Goal: Task Accomplishment & Management: Use online tool/utility

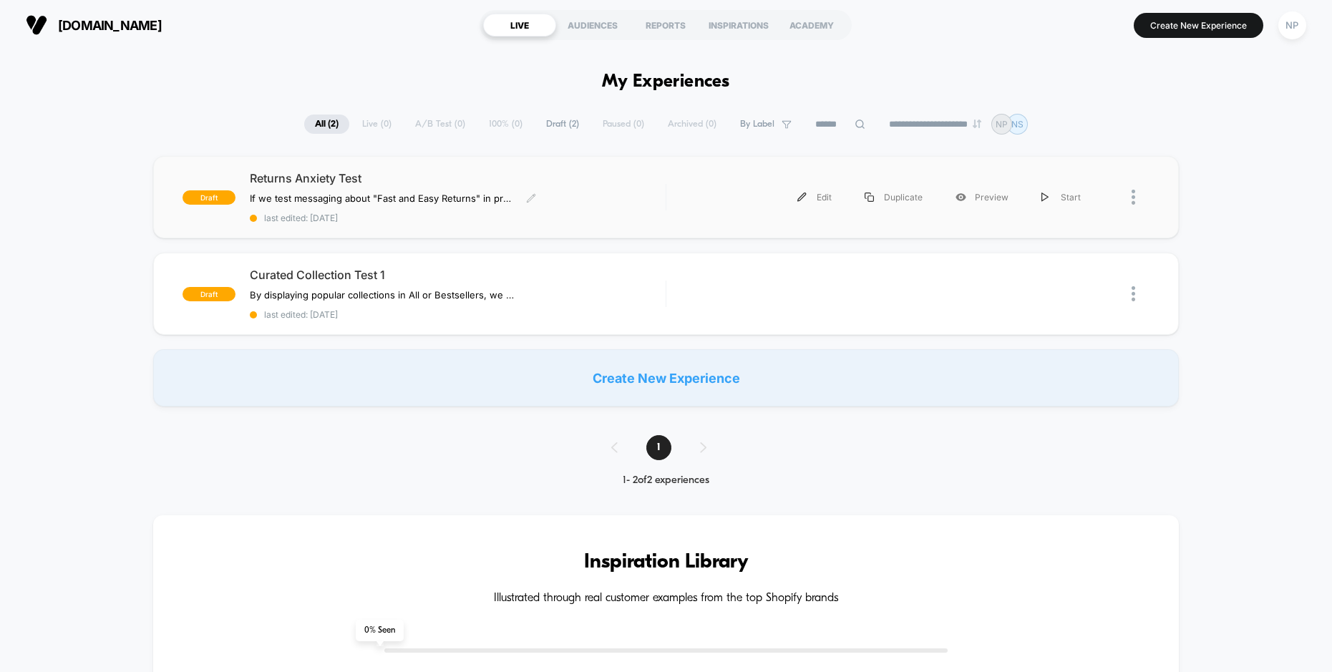
click at [392, 175] on span "Returns Anxiety Test" at bounding box center [458, 178] width 416 height 14
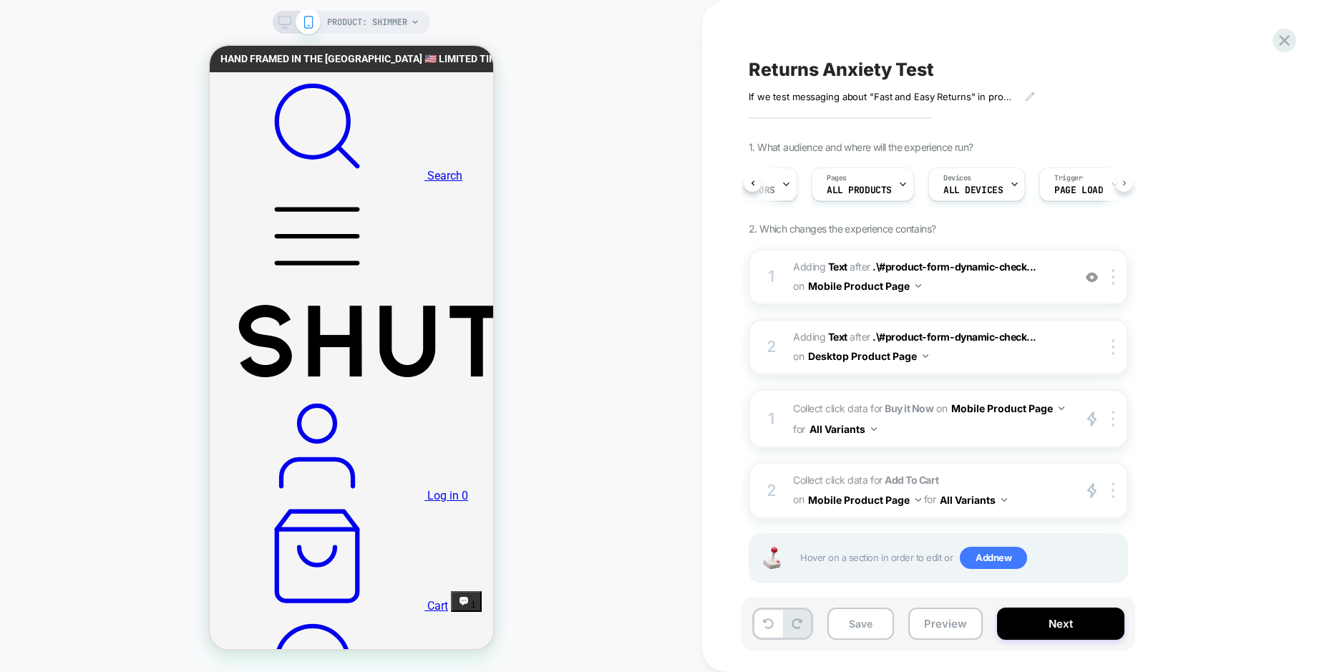
scroll to position [0, 81]
click at [872, 176] on div at bounding box center [875, 184] width 9 height 32
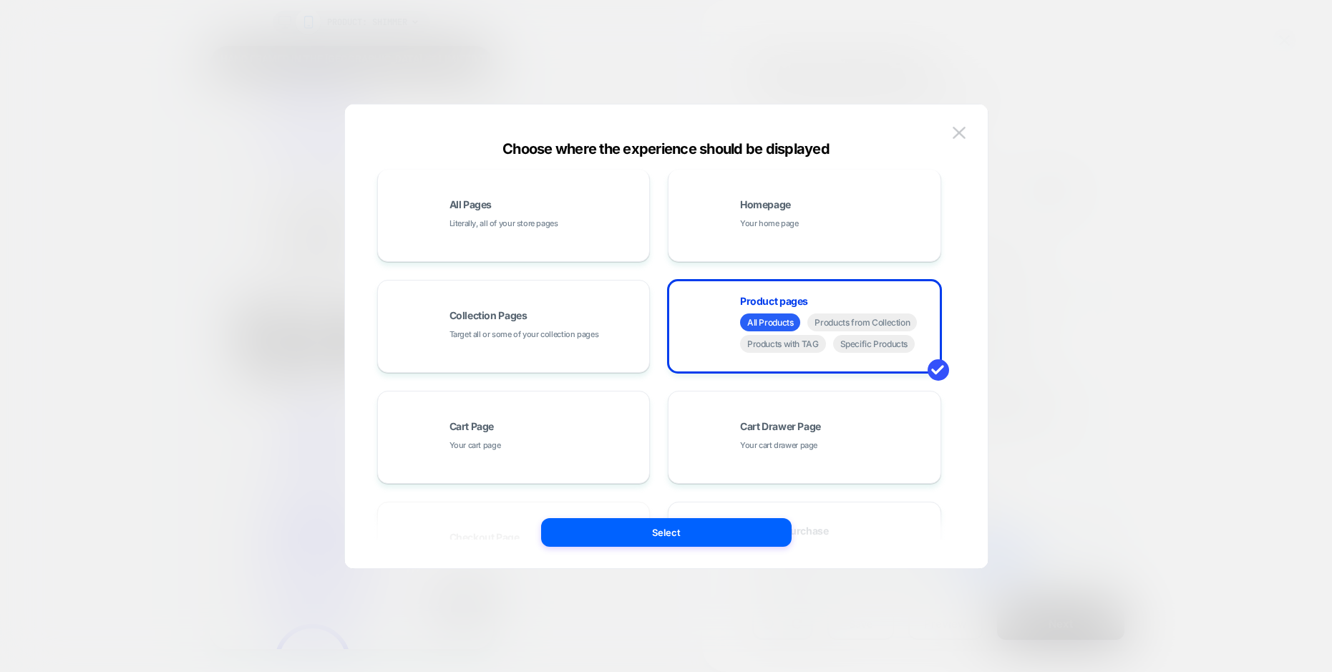
scroll to position [64, 0]
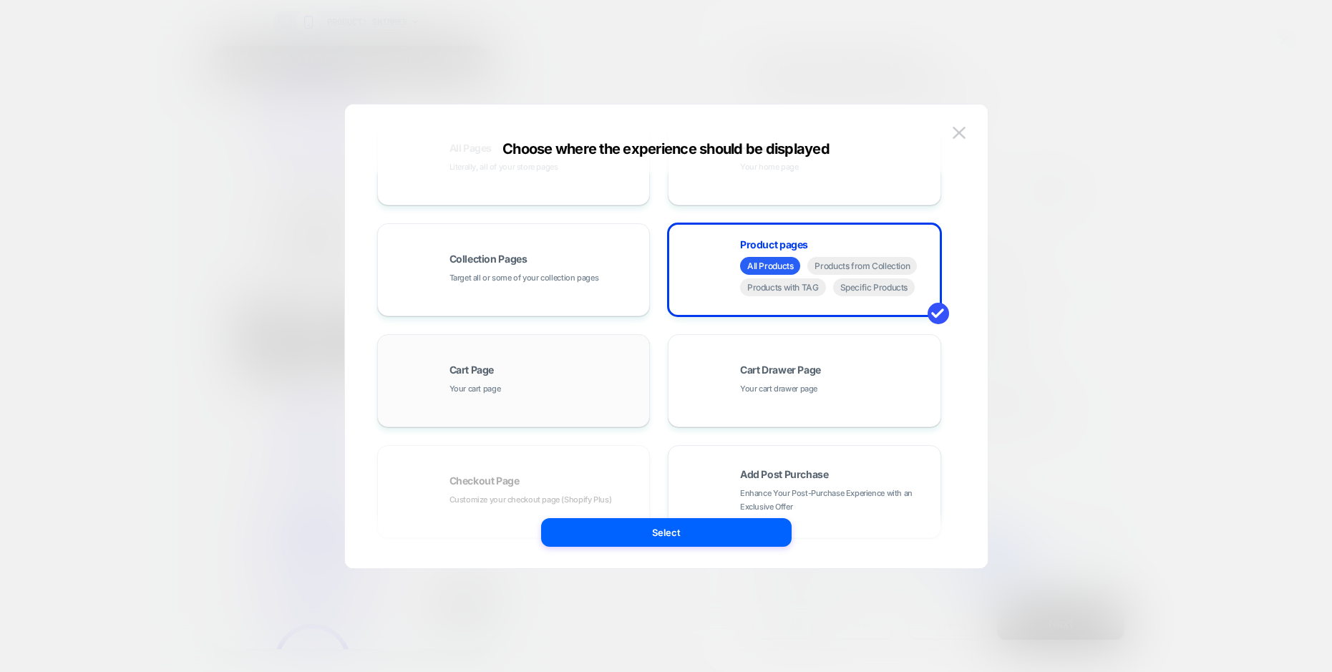
click at [505, 386] on div "Cart Page Your cart page" at bounding box center [545, 380] width 193 height 31
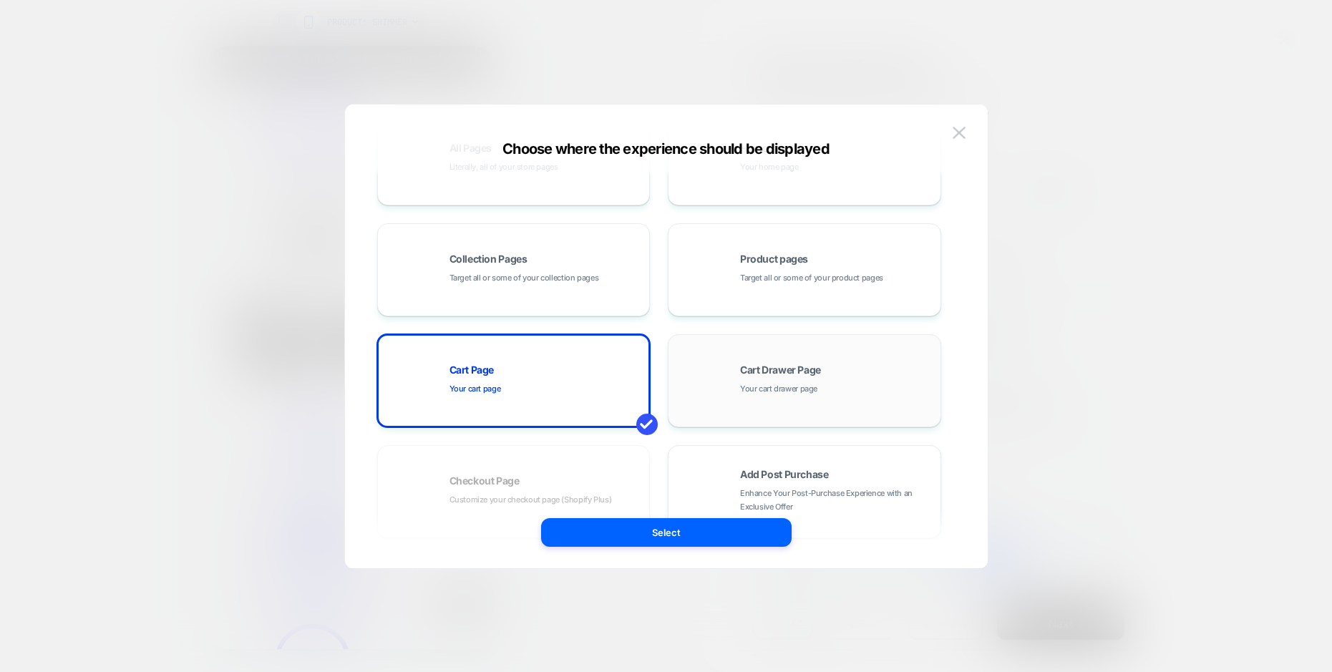
click at [812, 382] on span "Your cart drawer page" at bounding box center [778, 389] width 77 height 14
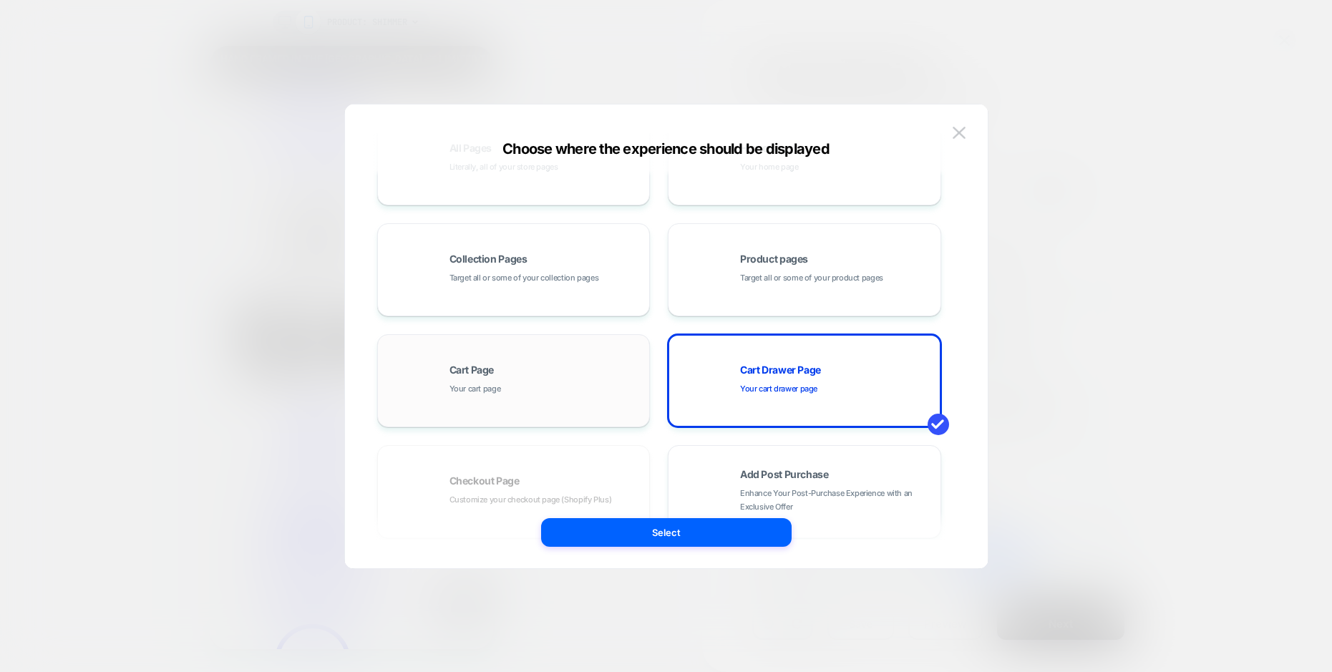
click at [543, 371] on div "Cart Page Your cart page" at bounding box center [545, 380] width 193 height 31
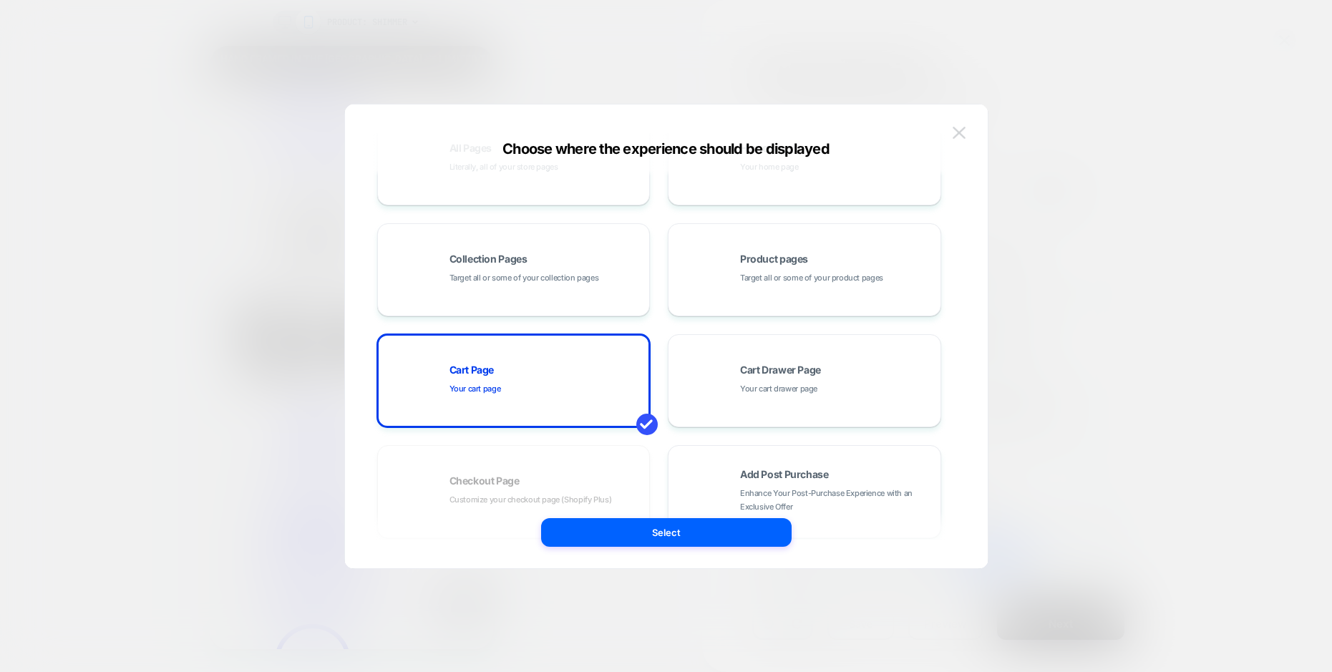
click at [962, 132] on img at bounding box center [959, 133] width 13 height 12
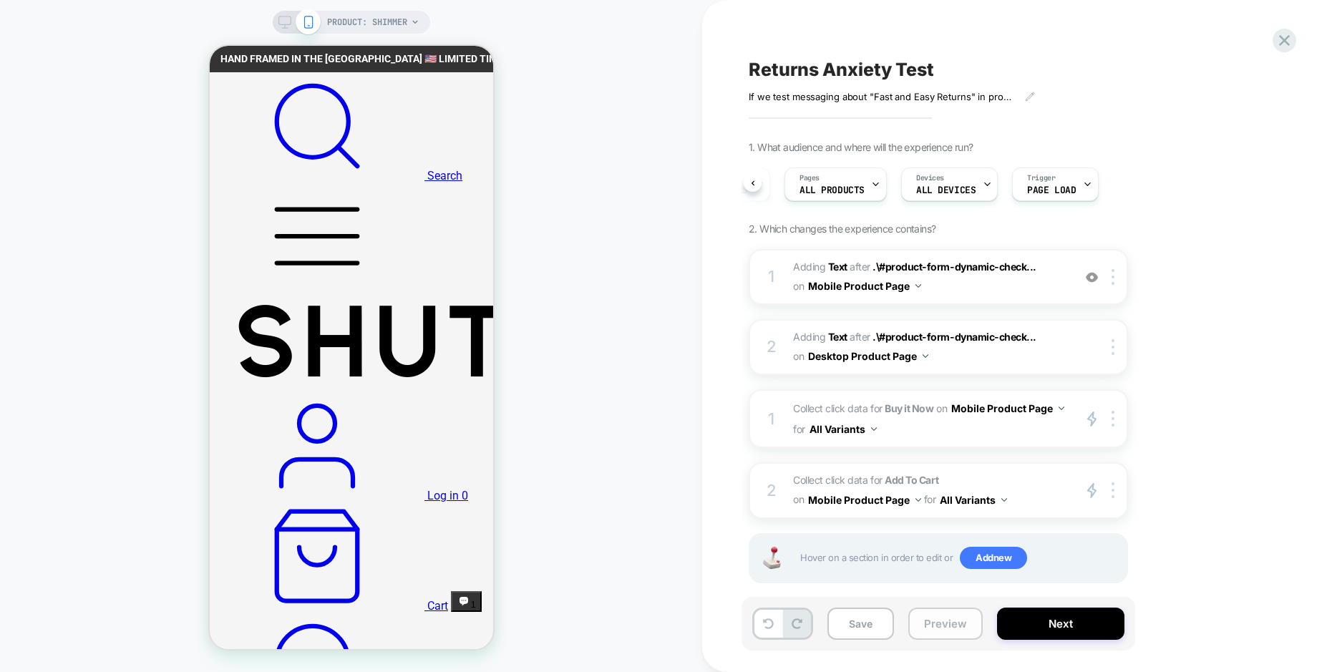
click at [942, 630] on button "Preview" at bounding box center [945, 624] width 74 height 32
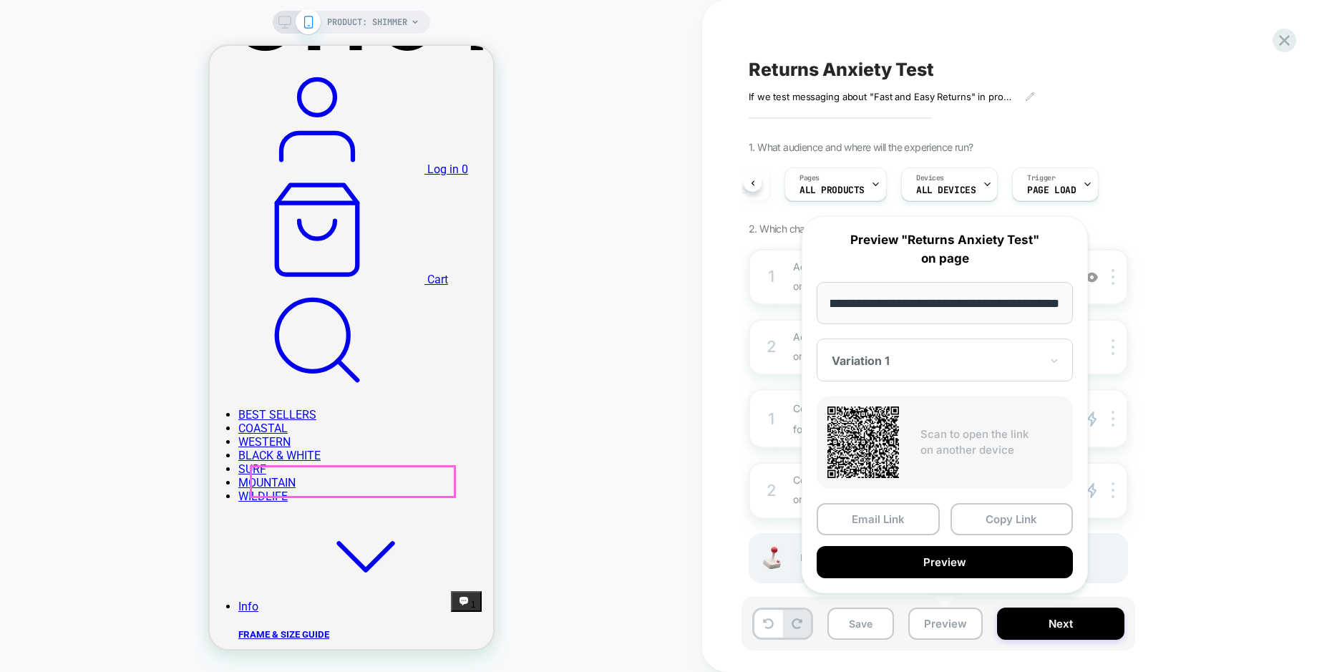
scroll to position [337, 0]
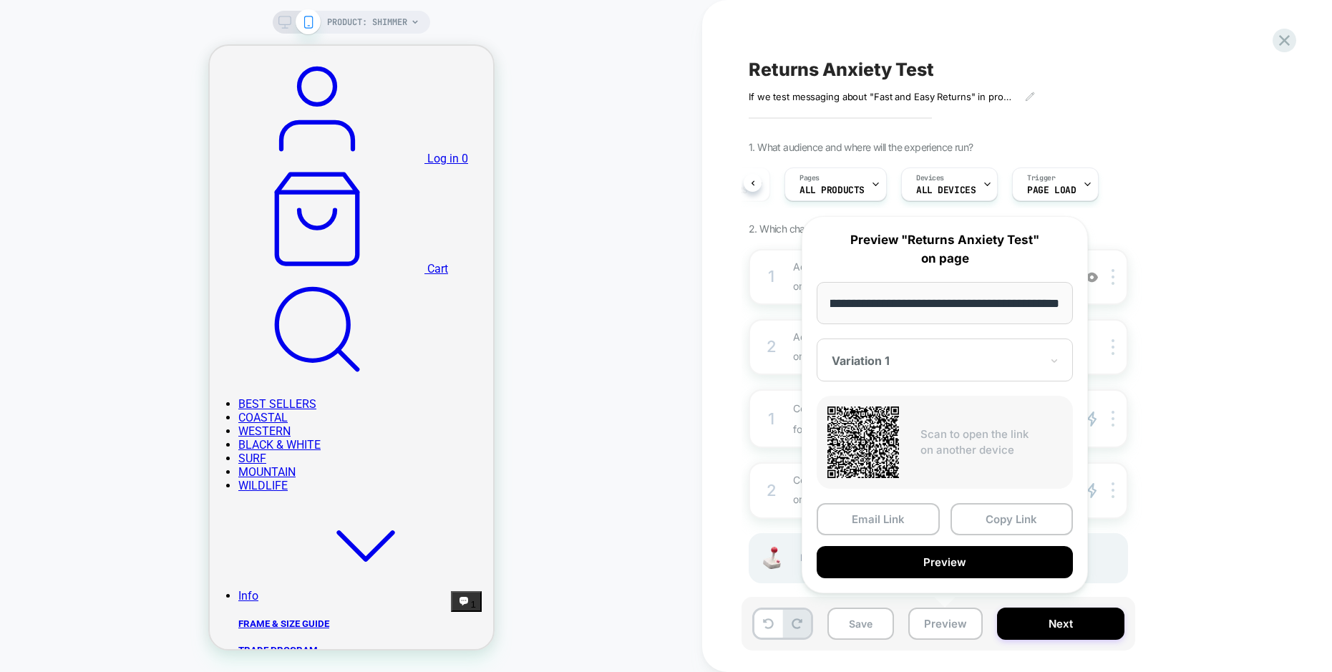
click at [651, 607] on div "PRODUCT: Shimmer" at bounding box center [351, 335] width 702 height 643
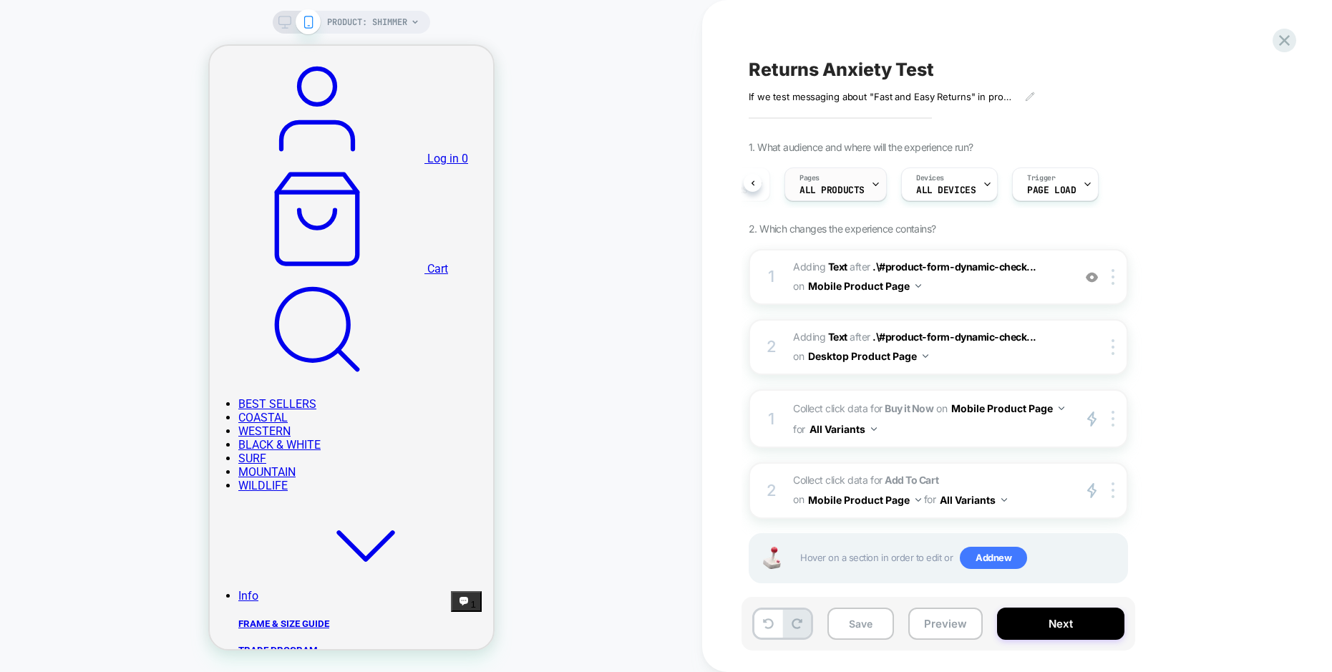
click at [862, 183] on div "Pages ALL PRODUCTS" at bounding box center [832, 184] width 94 height 32
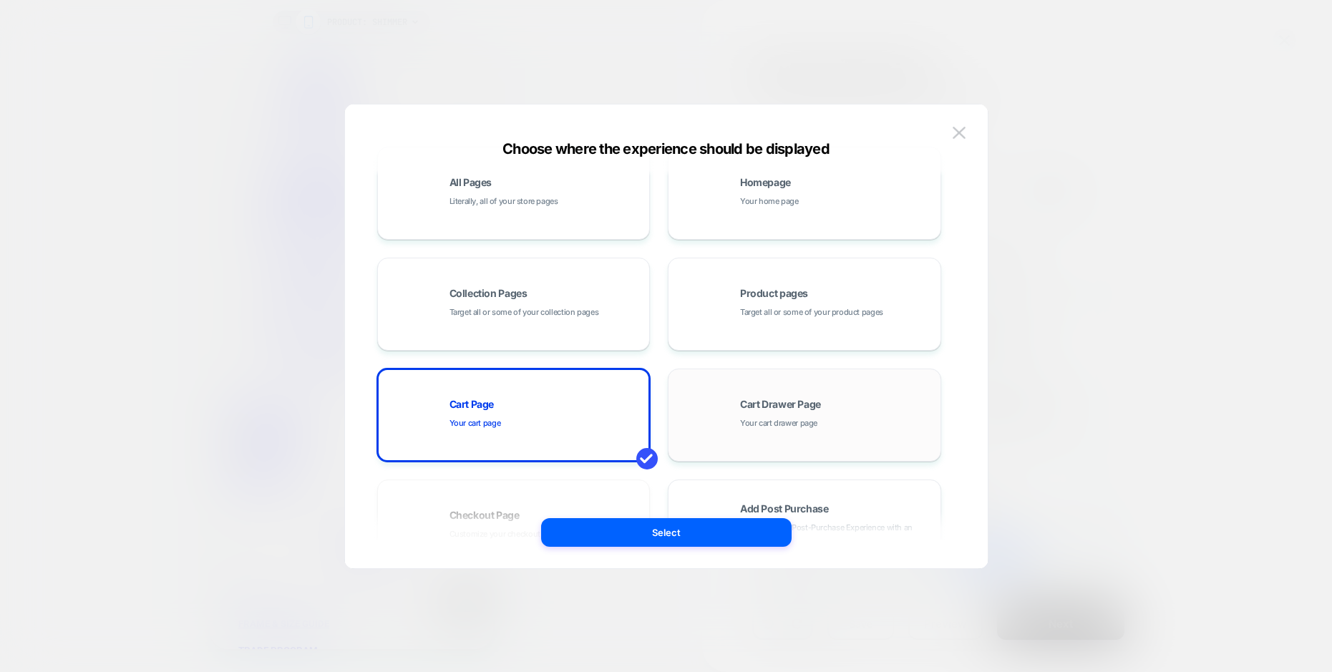
scroll to position [31, 0]
click at [807, 416] on span "Your cart drawer page" at bounding box center [778, 422] width 77 height 14
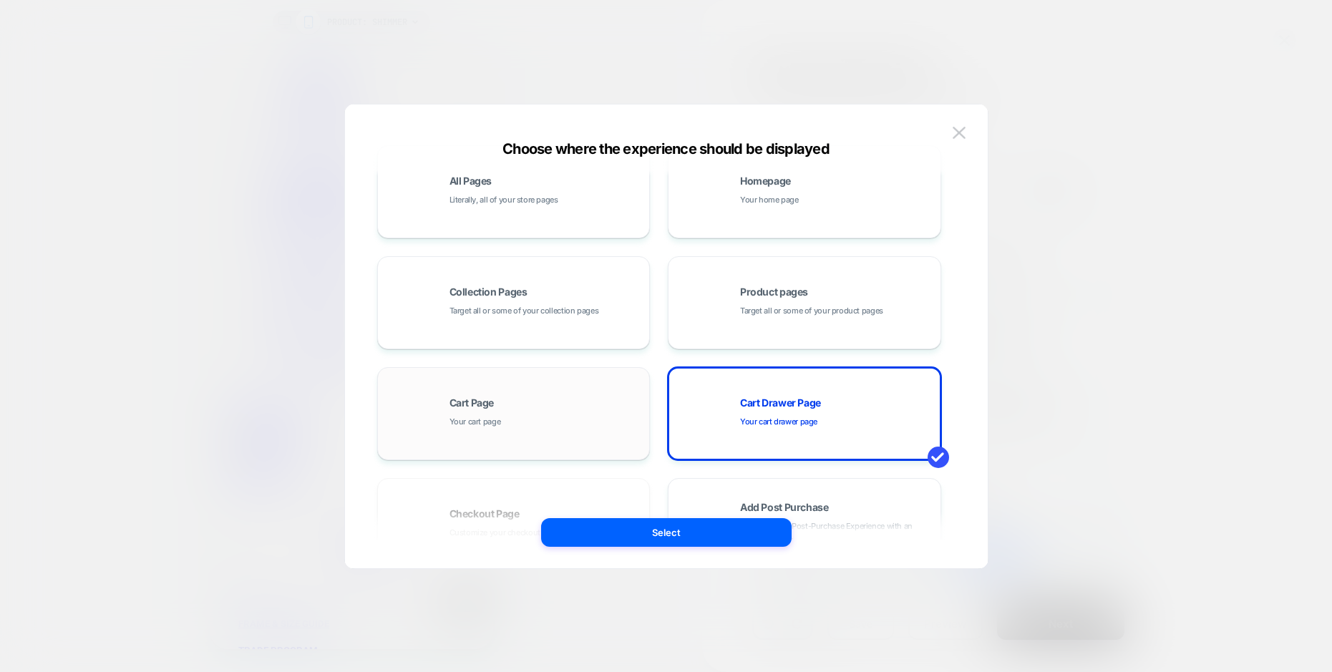
click at [533, 410] on div "Cart Page Your cart page" at bounding box center [545, 413] width 193 height 31
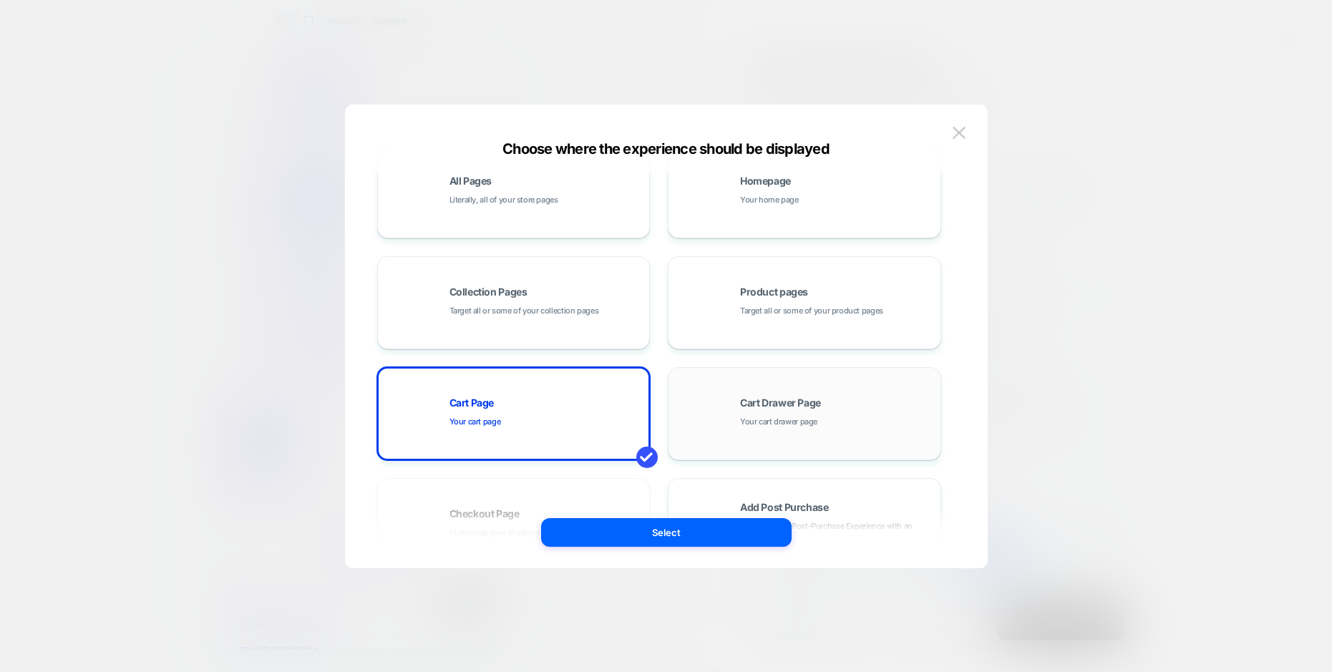
click at [724, 401] on div "Cart Drawer Page Your cart drawer page" at bounding box center [805, 413] width 258 height 79
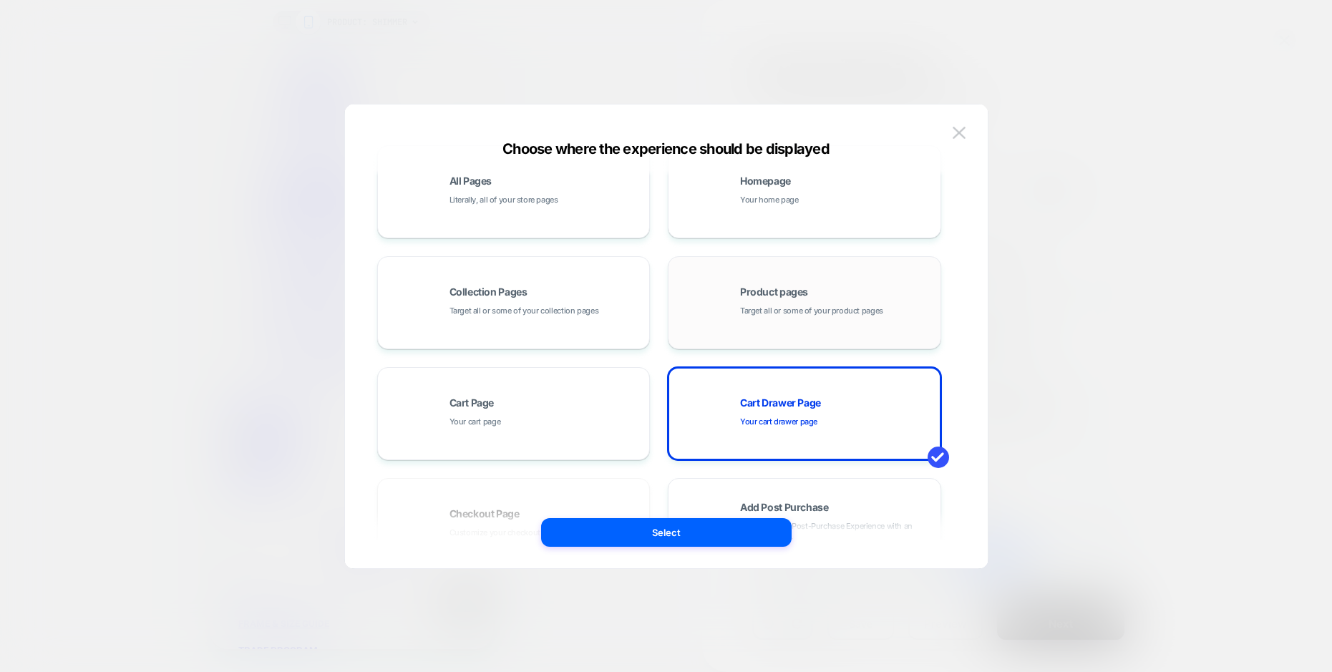
click at [815, 289] on div "Product pages Target all or some of your product pages" at bounding box center [836, 302] width 193 height 31
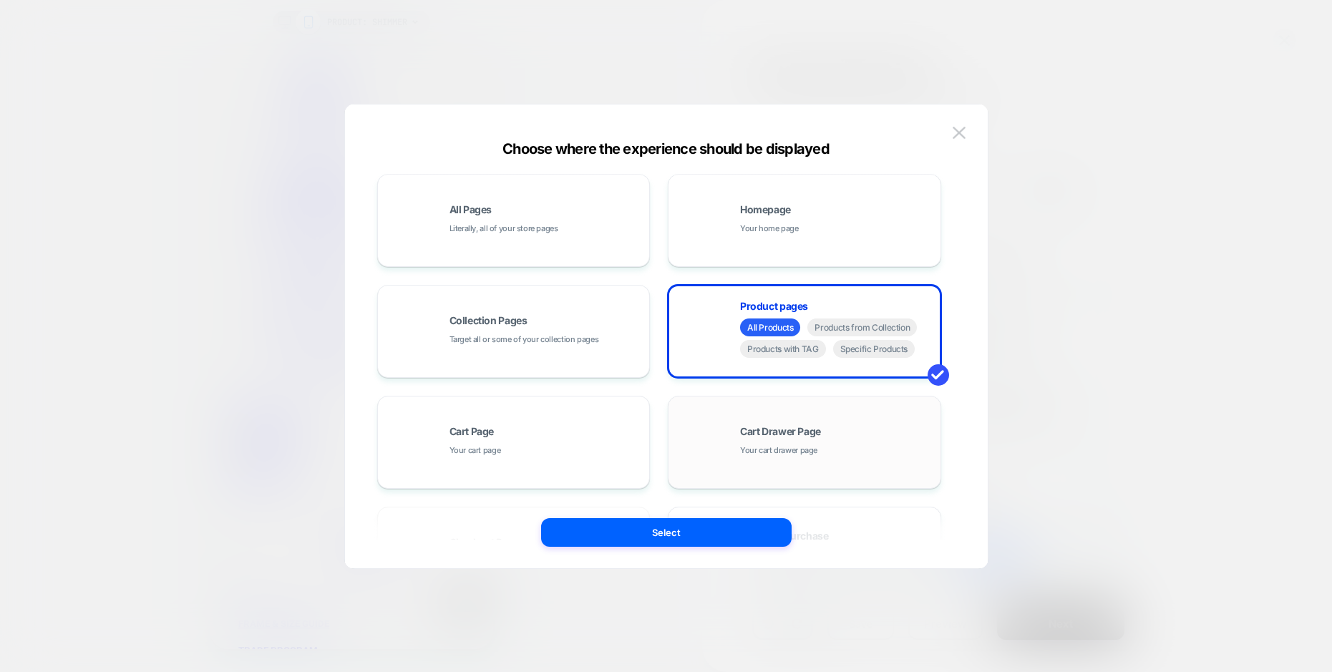
scroll to position [3, 0]
click at [810, 434] on span "Cart Drawer Page" at bounding box center [780, 431] width 81 height 10
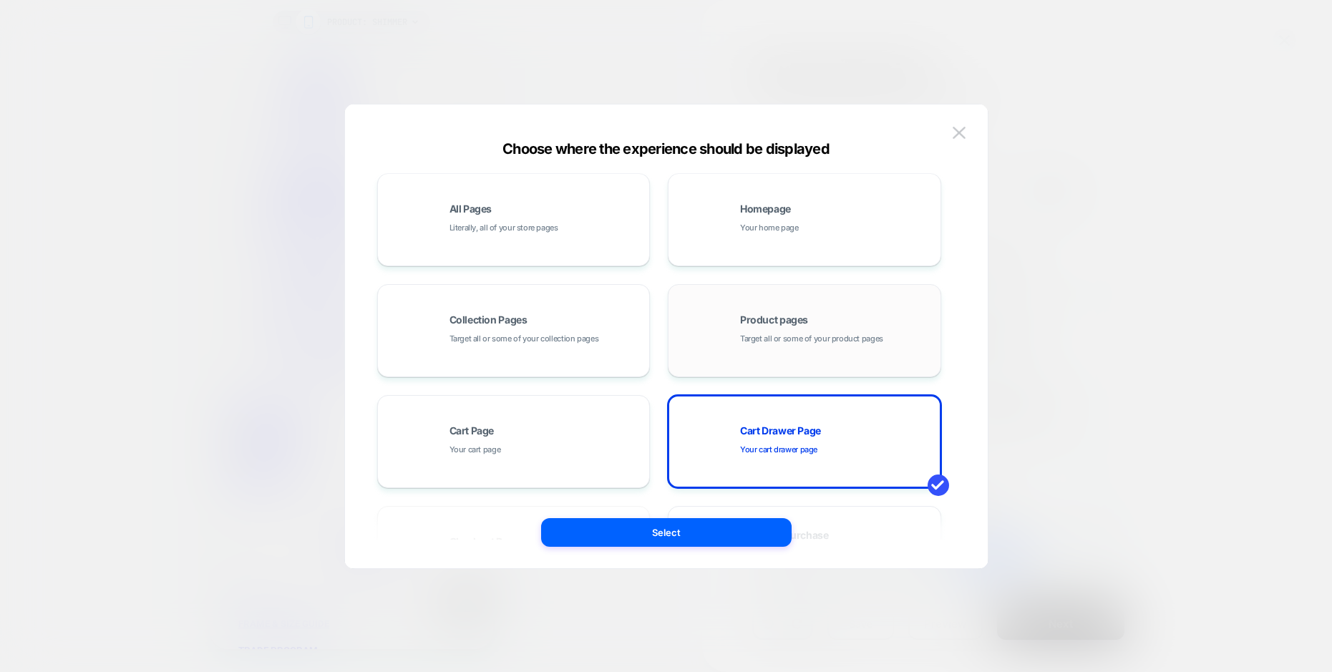
click at [816, 345] on span "Target all or some of your product pages" at bounding box center [811, 339] width 143 height 14
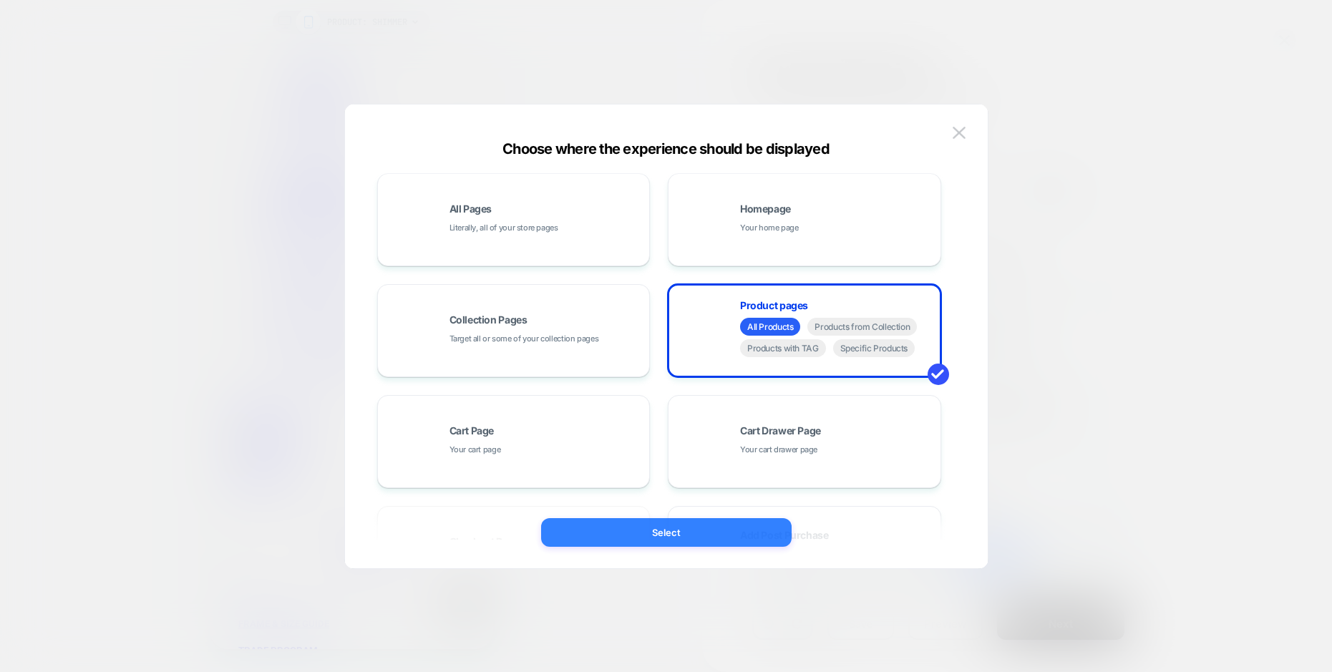
click at [719, 535] on button "Select" at bounding box center [666, 532] width 251 height 29
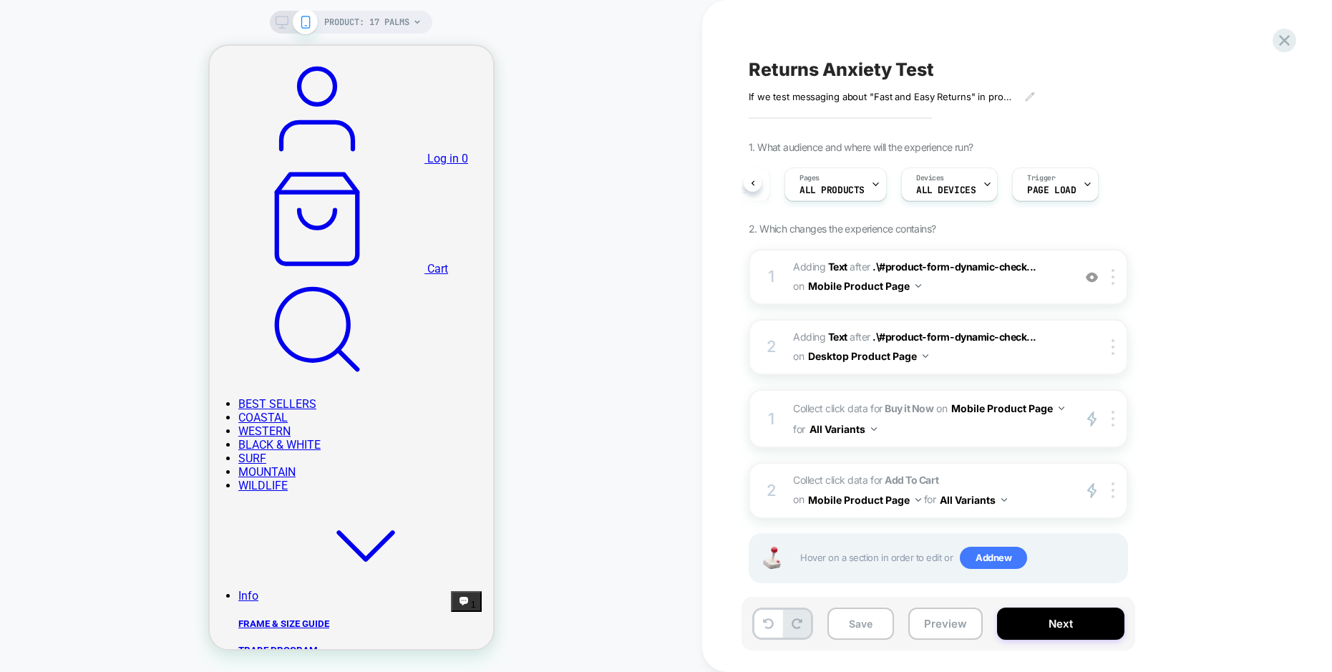
scroll to position [0, 82]
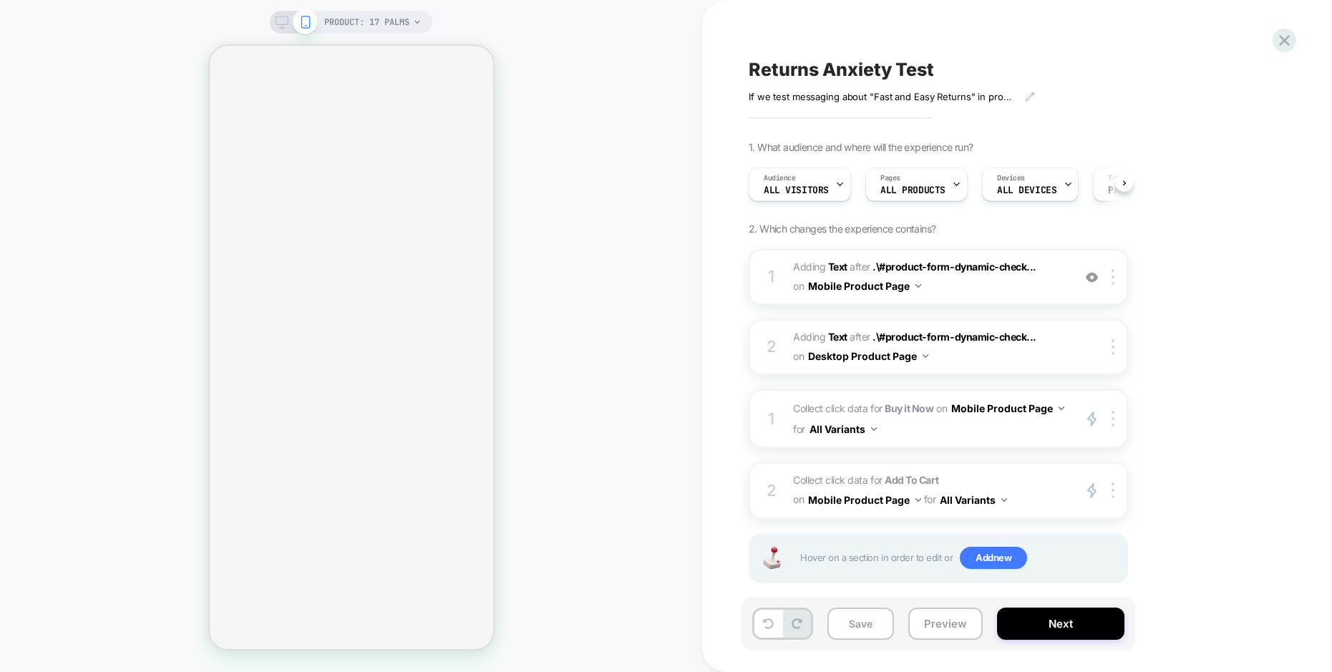
scroll to position [0, 1]
click at [417, 20] on icon at bounding box center [417, 22] width 6 height 4
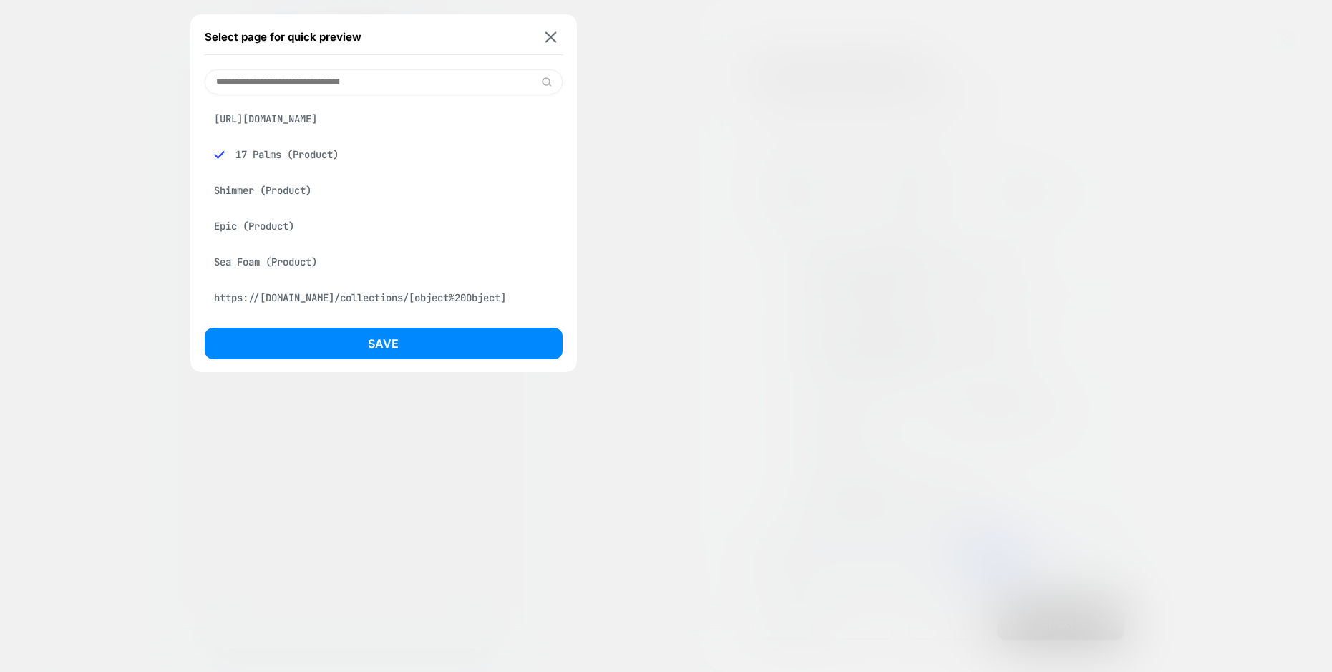
click at [247, 204] on div "Shimmer (Product)" at bounding box center [384, 190] width 358 height 27
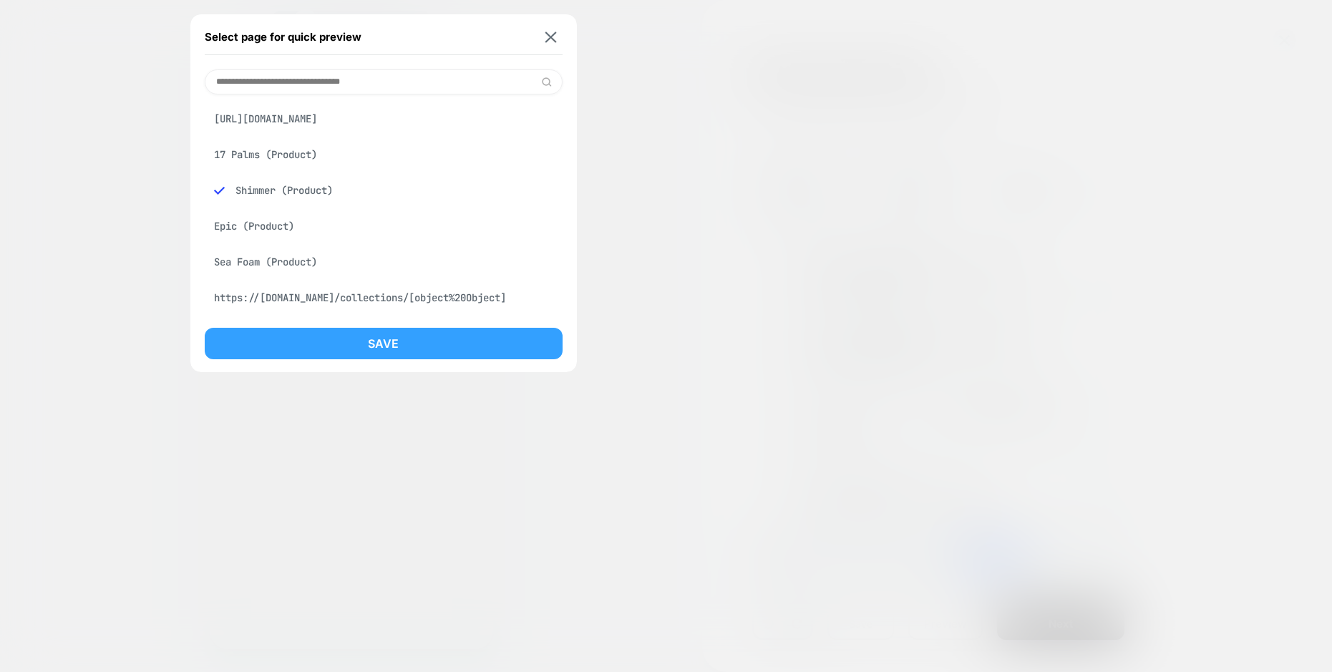
click at [477, 342] on button "Save" at bounding box center [384, 343] width 358 height 31
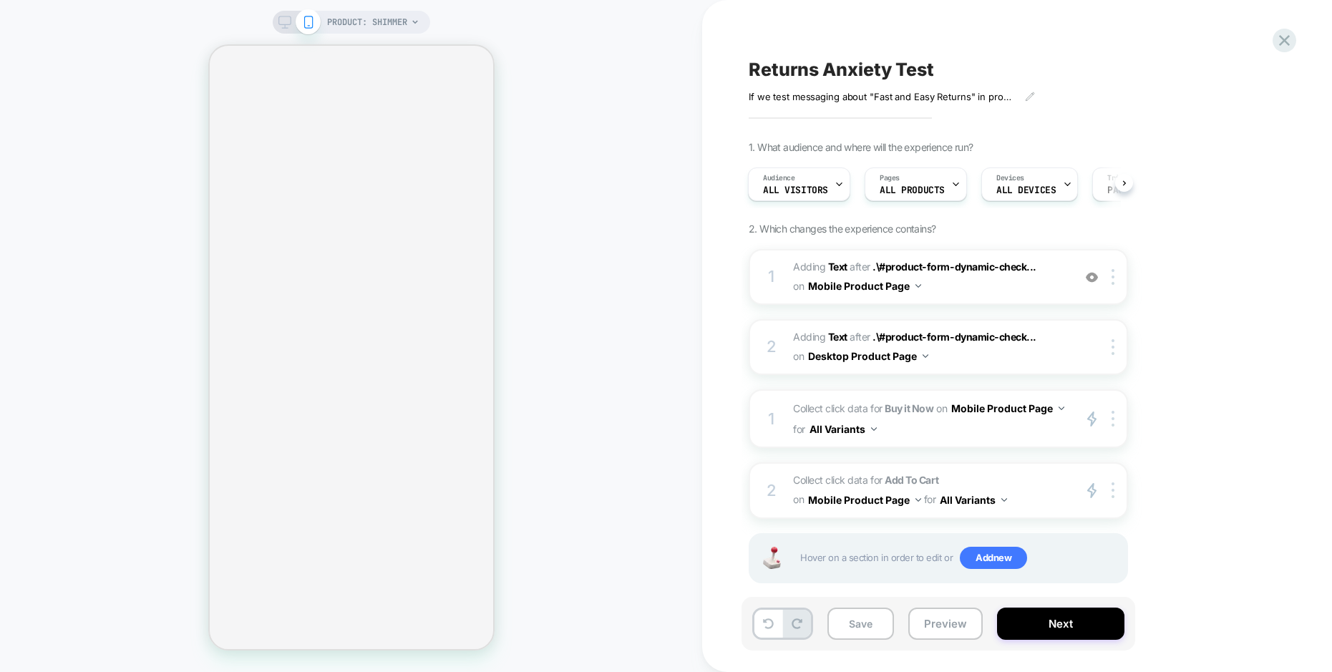
scroll to position [0, 1]
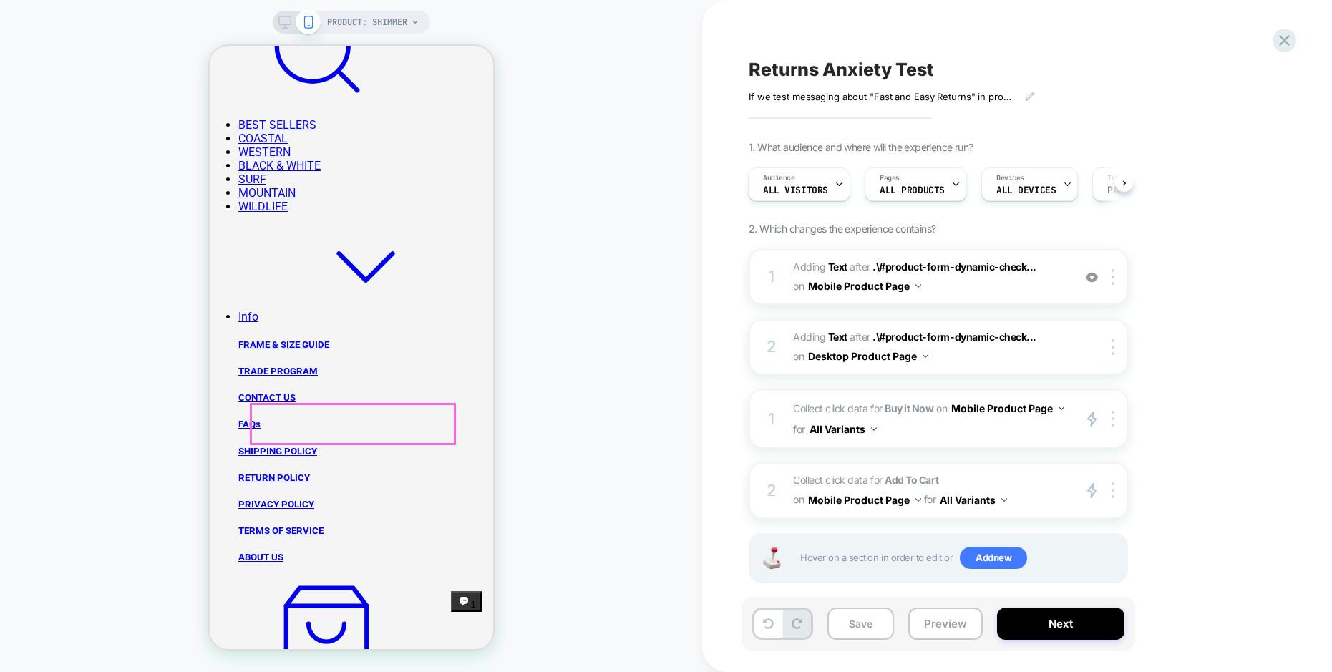
scroll to position [619, 0]
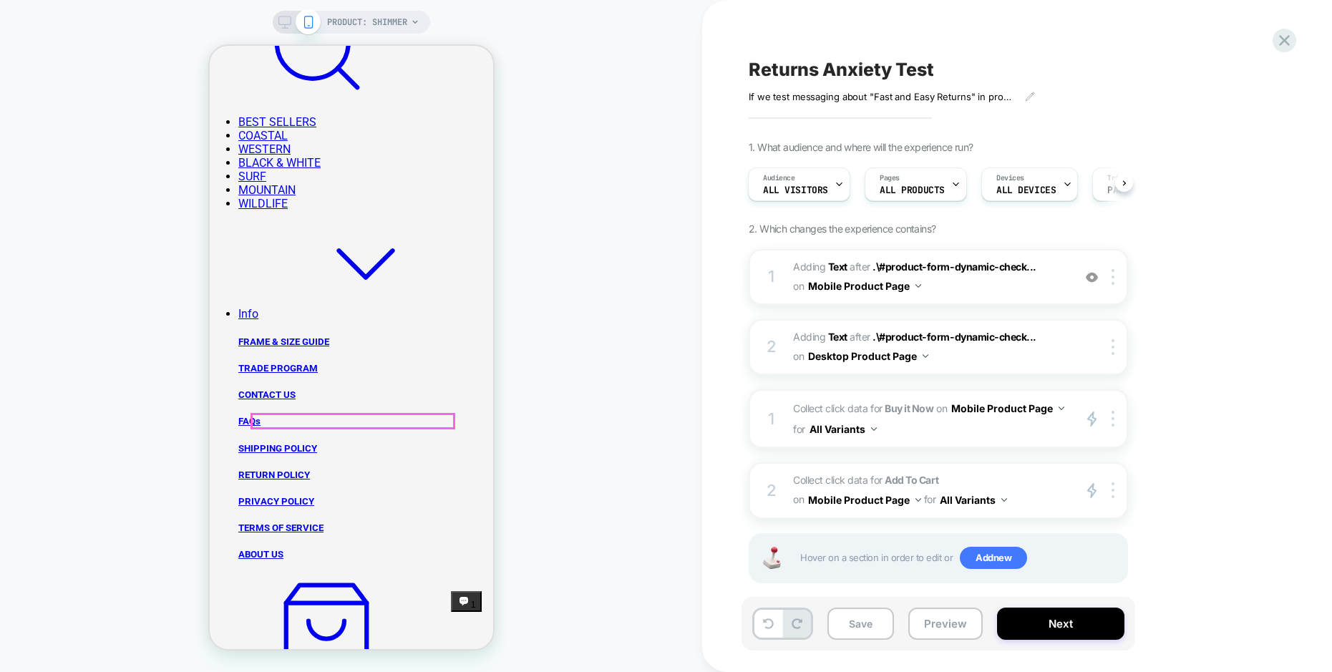
click at [655, 195] on div "PRODUCT: Shimmer" at bounding box center [351, 335] width 702 height 643
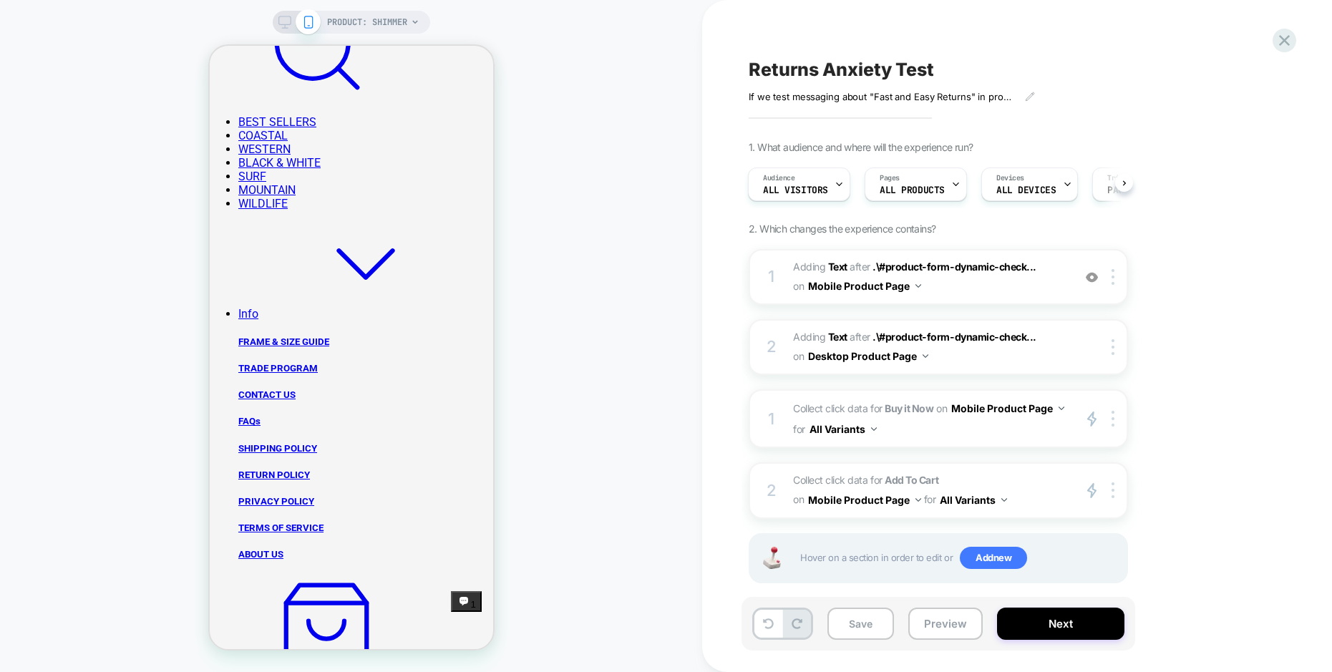
click at [994, 558] on span "Add new" at bounding box center [993, 558] width 67 height 23
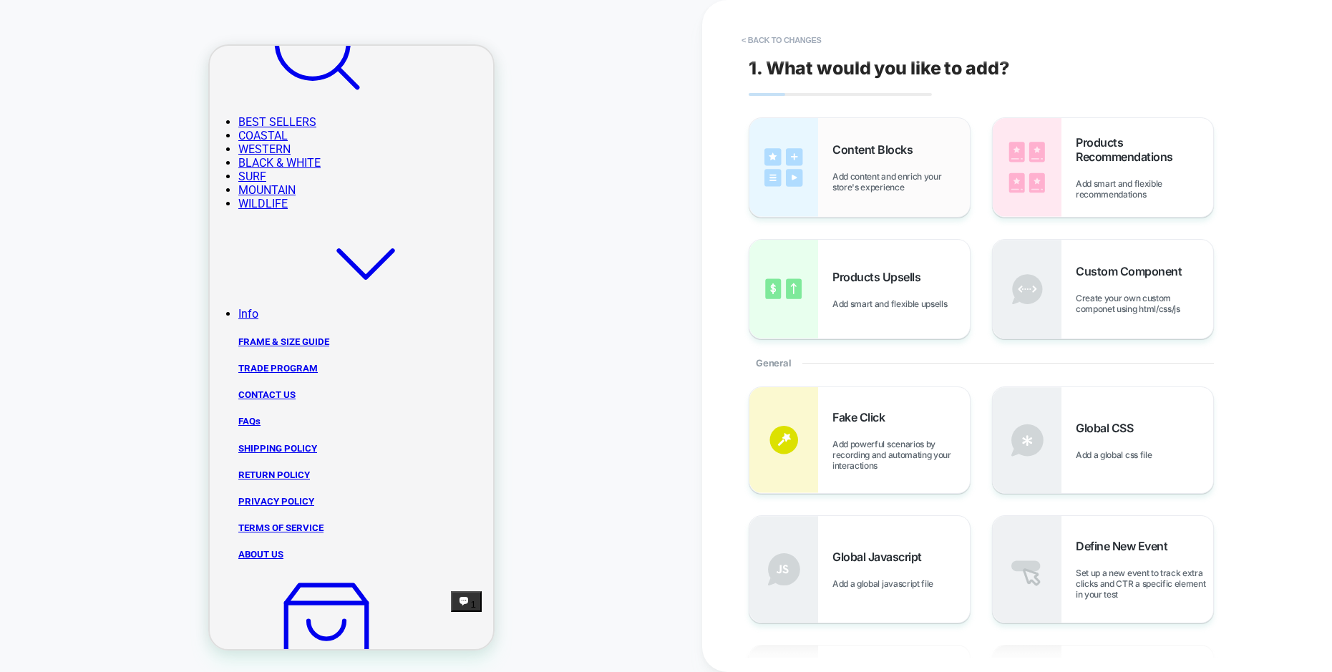
click at [842, 147] on span "Content Blocks" at bounding box center [875, 149] width 87 height 14
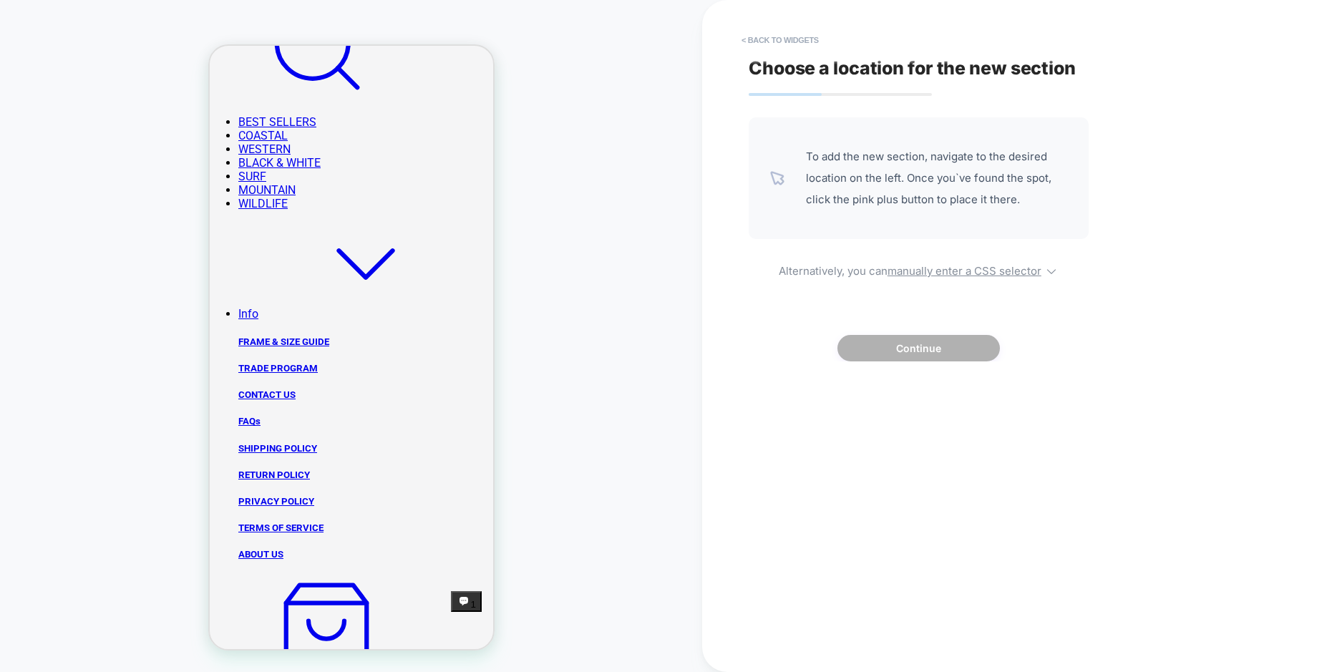
drag, startPoint x: 320, startPoint y: 395, endPoint x: 332, endPoint y: 413, distance: 21.6
drag, startPoint x: 366, startPoint y: 456, endPoint x: 390, endPoint y: 442, distance: 28.2
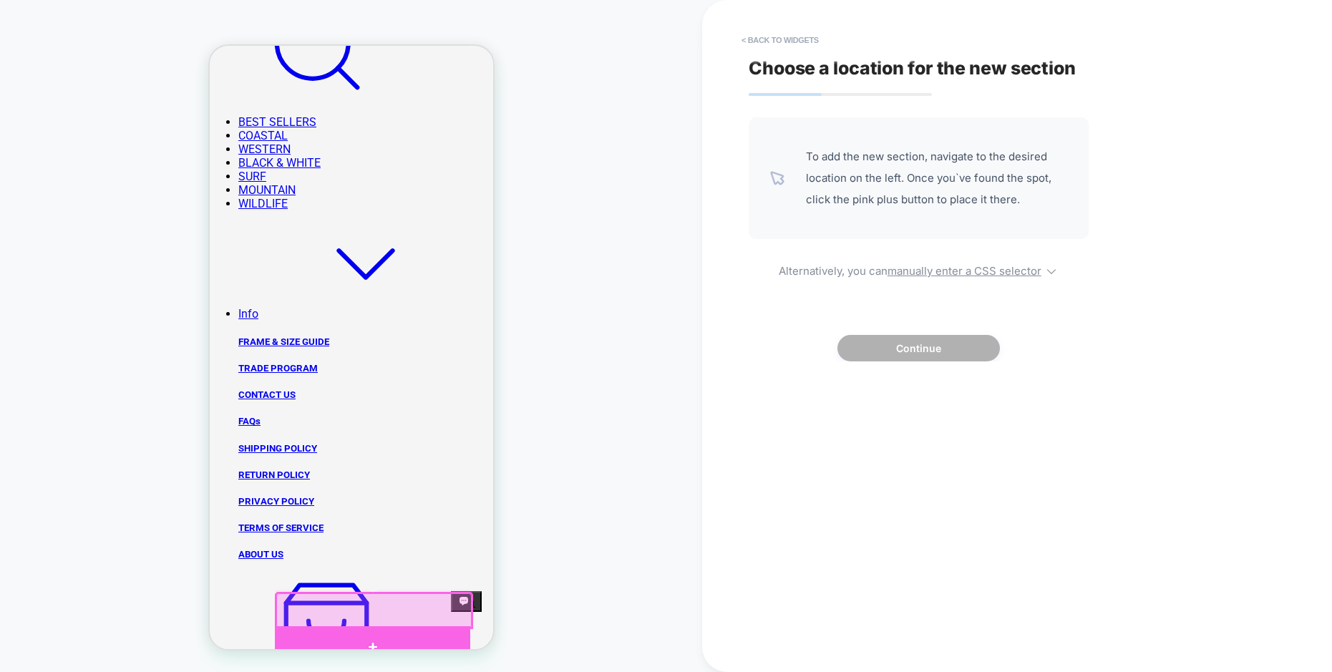
click at [377, 638] on div at bounding box center [371, 647] width 195 height 42
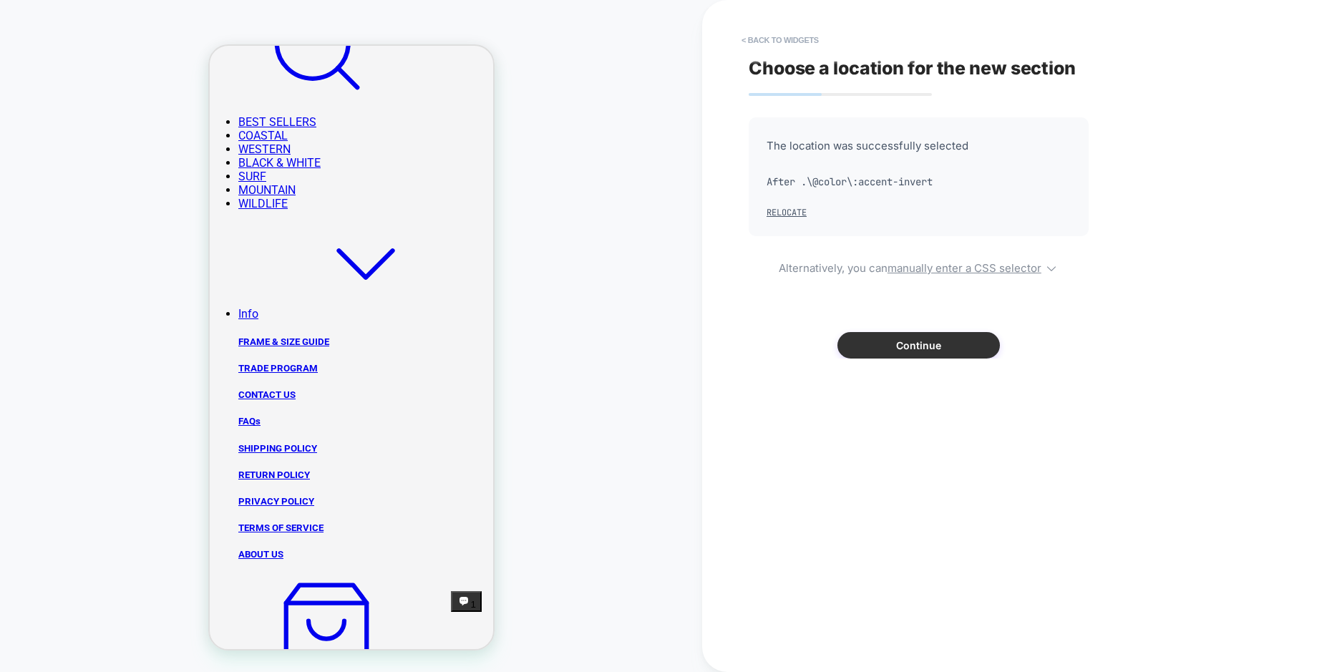
click at [917, 348] on button "Continue" at bounding box center [918, 345] width 162 height 26
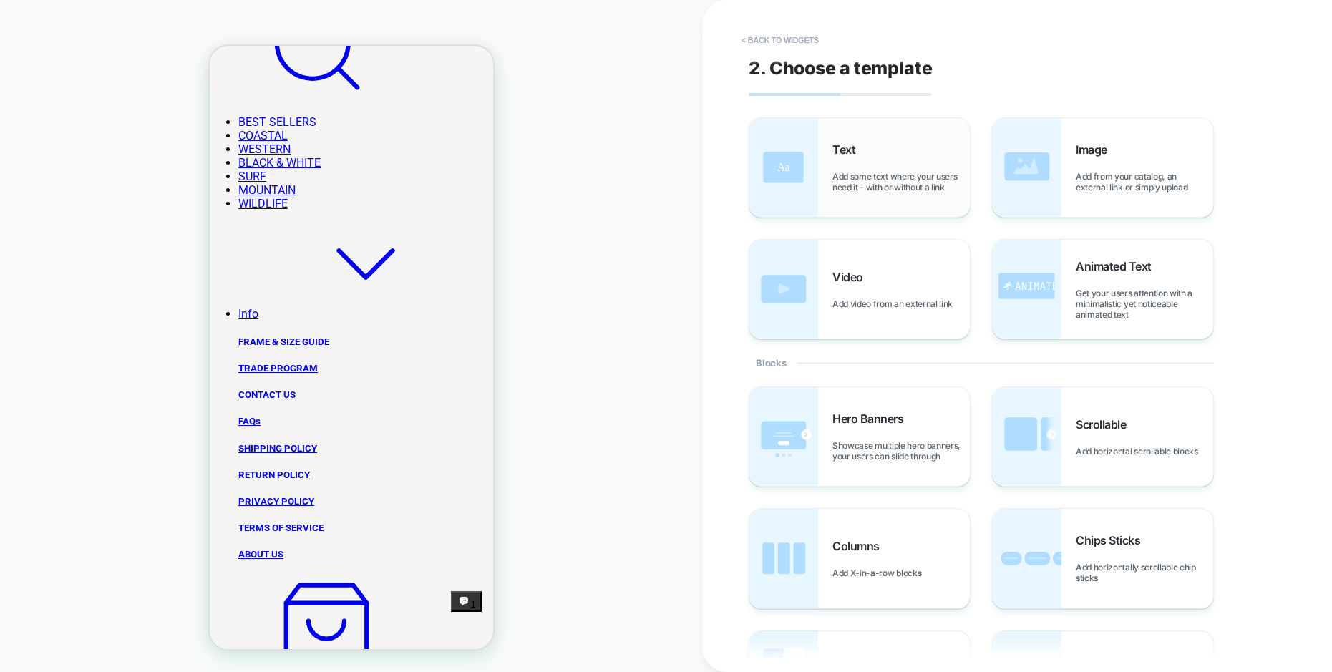
click at [847, 148] on span "Text" at bounding box center [847, 149] width 30 height 14
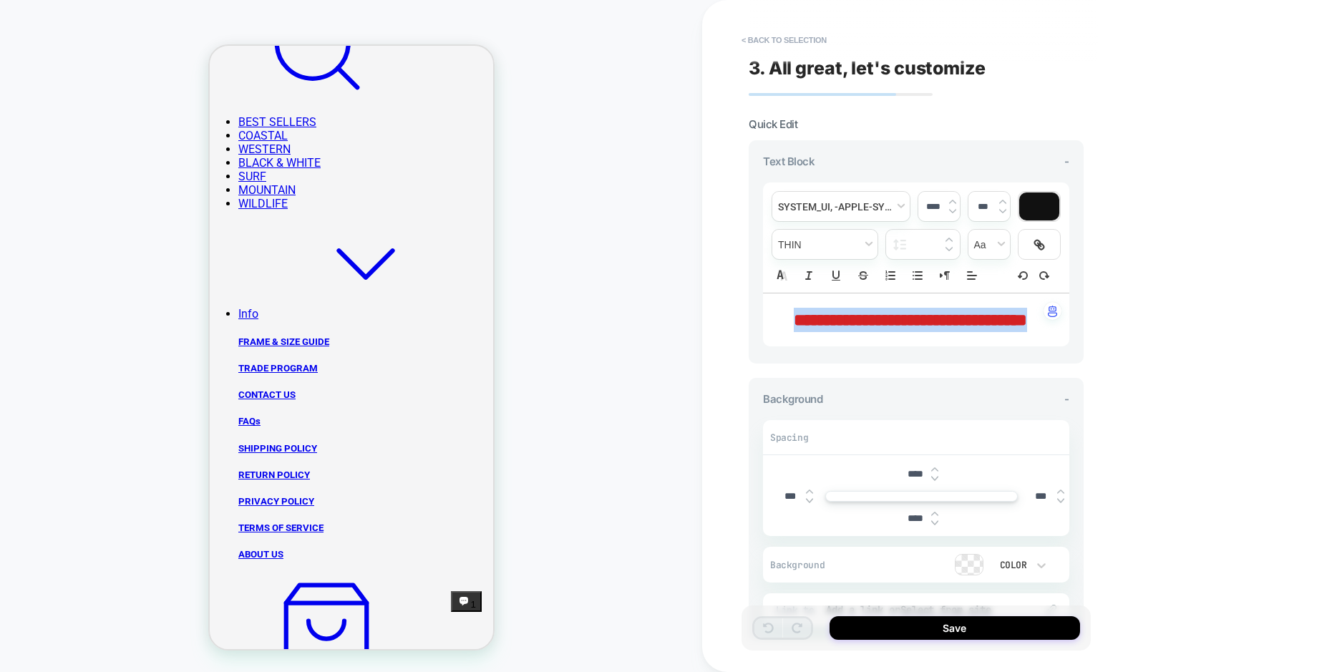
drag, startPoint x: 976, startPoint y: 351, endPoint x: 764, endPoint y: 324, distance: 213.6
click at [764, 324] on div "**********" at bounding box center [916, 319] width 306 height 53
type input "****"
drag, startPoint x: 1027, startPoint y: 319, endPoint x: 798, endPoint y: 316, distance: 229.1
click at [798, 316] on p "**********" at bounding box center [910, 320] width 267 height 24
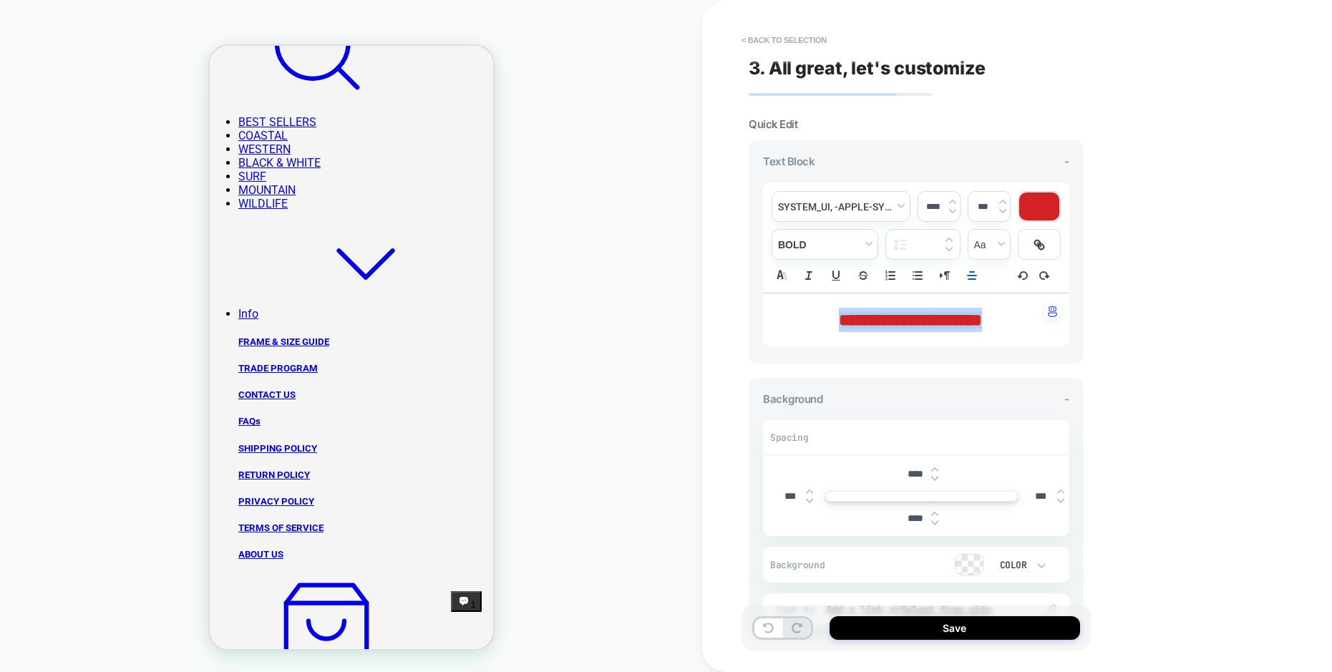
click at [1041, 208] on div at bounding box center [1039, 207] width 40 height 28
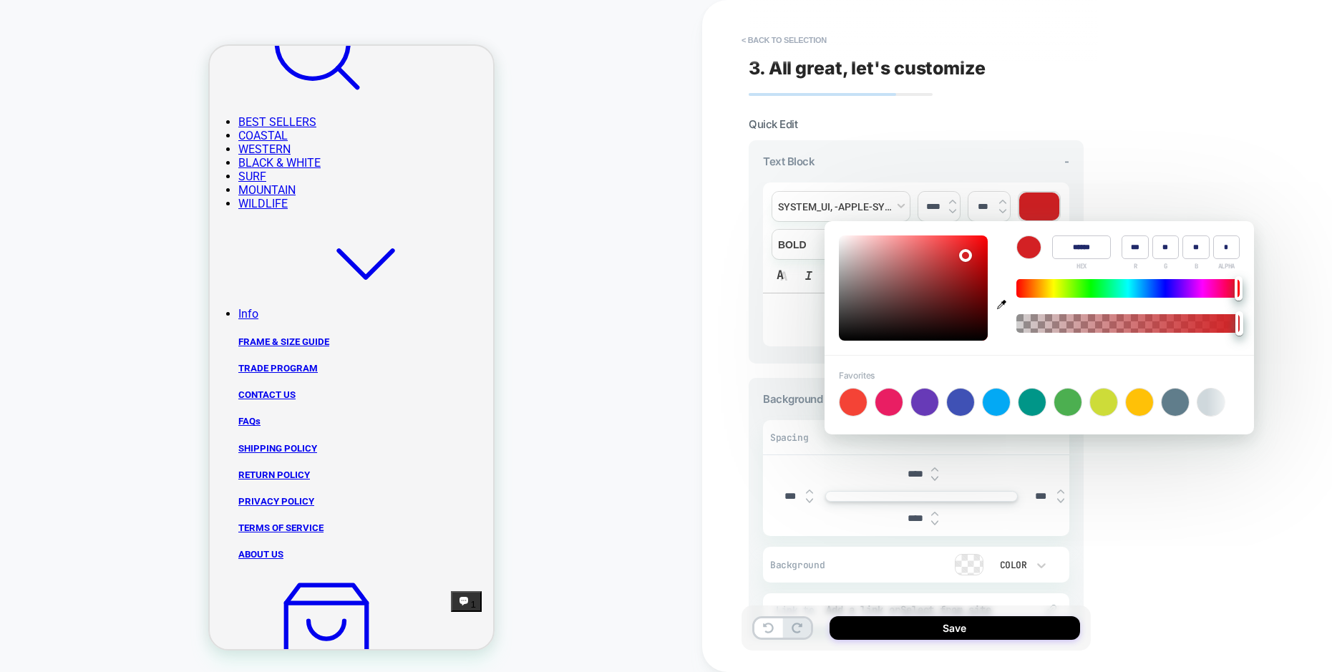
drag, startPoint x: 1105, startPoint y: 252, endPoint x: 1049, endPoint y: 241, distance: 56.9
click at [1049, 241] on div "Color ****** HEX *** R ** G ** B * ALPHA" at bounding box center [1127, 252] width 223 height 35
paste input
type input "******"
type input "***"
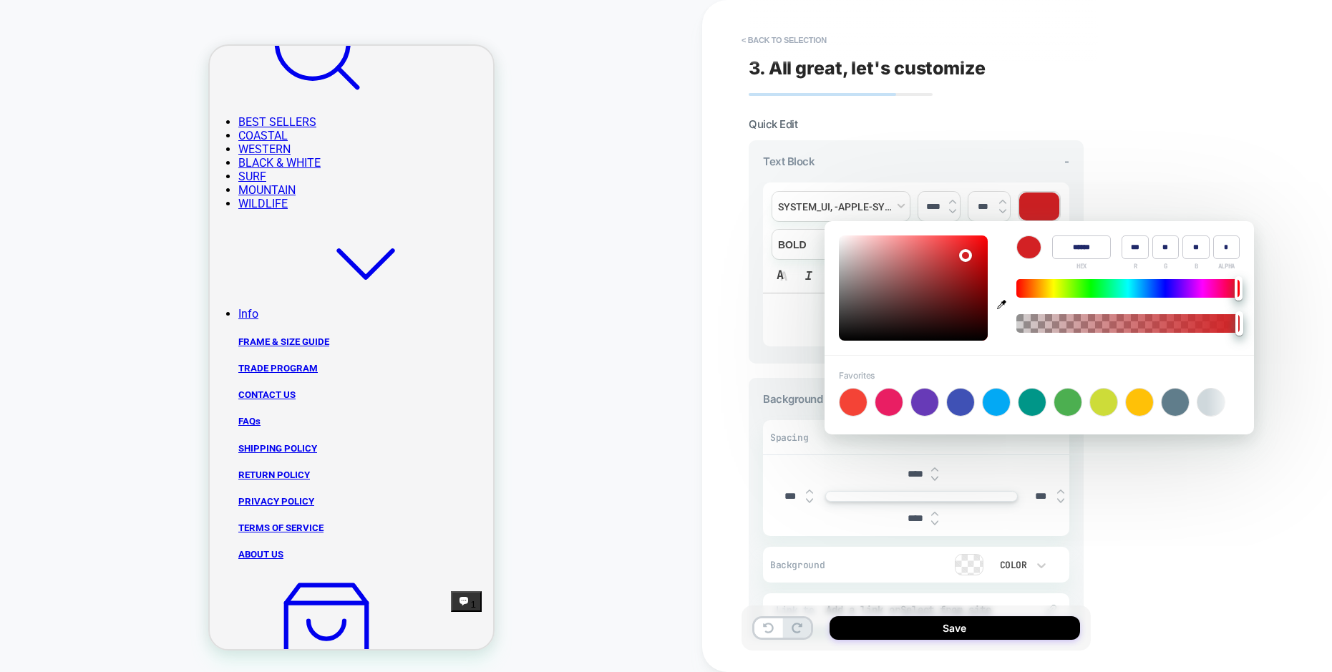
type input "***"
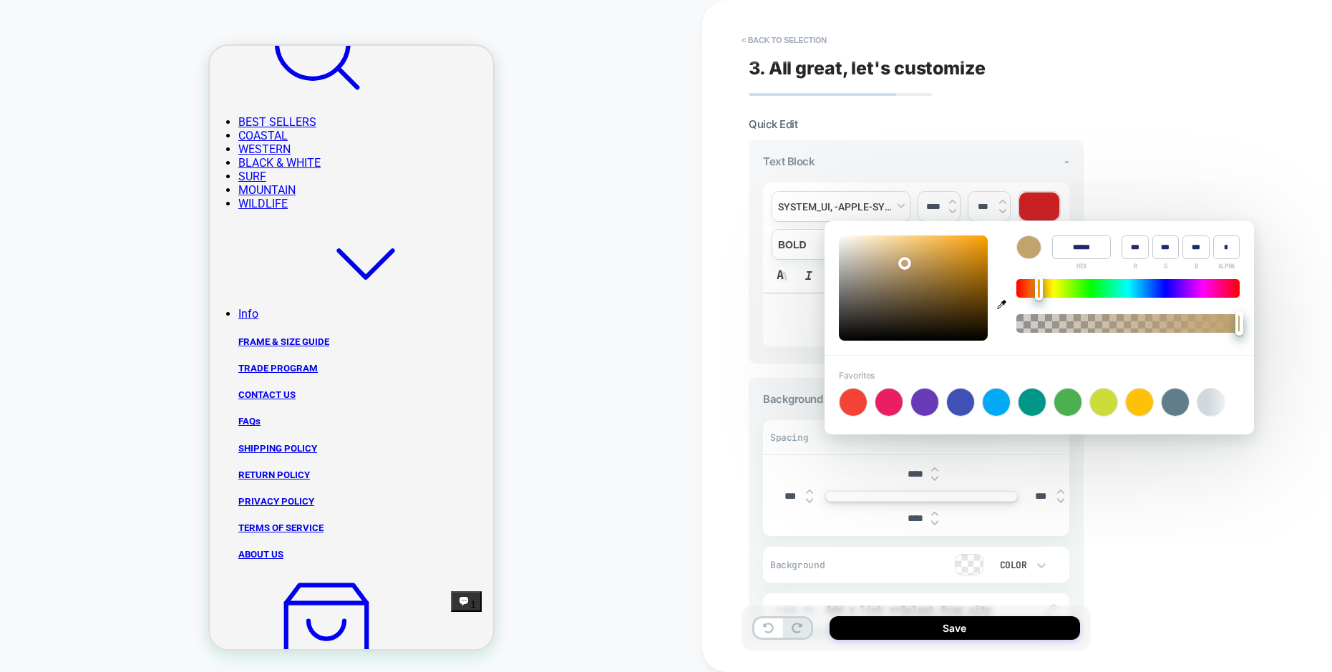
type input "******"
click at [1030, 246] on div at bounding box center [1029, 247] width 24 height 22
click at [638, 321] on div "PRODUCT: Shimmer" at bounding box center [351, 335] width 702 height 643
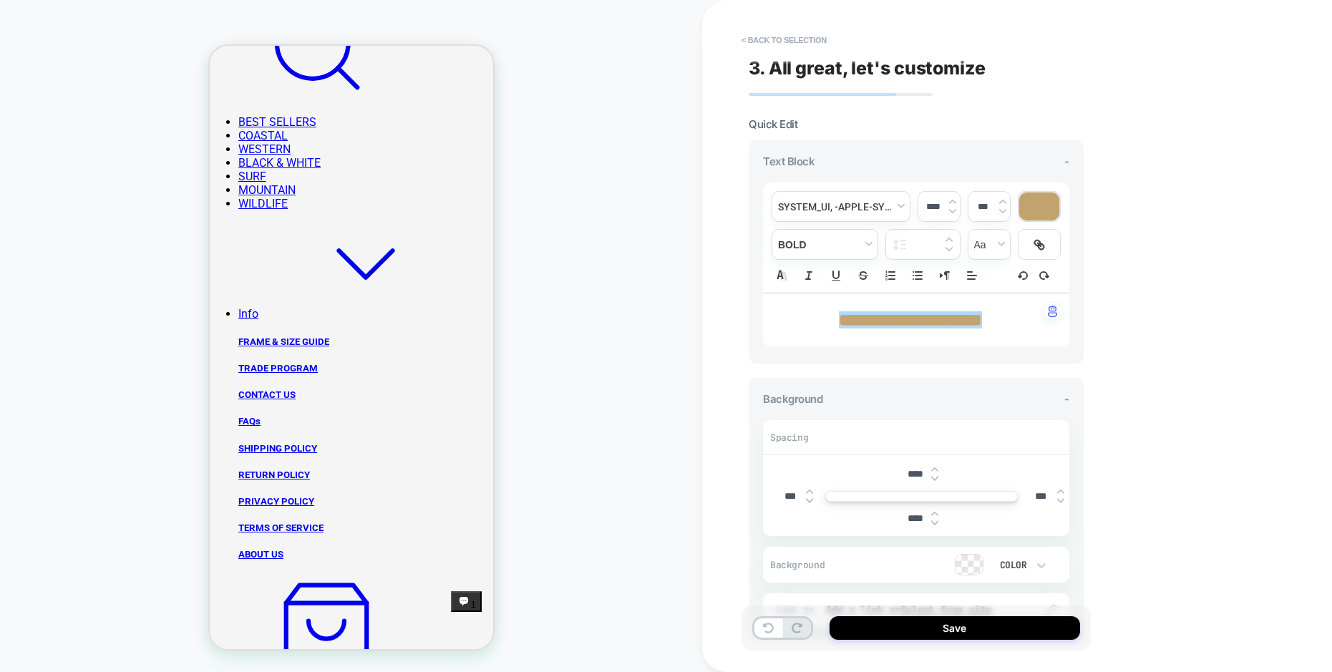
drag, startPoint x: 933, startPoint y: 203, endPoint x: 924, endPoint y: 203, distance: 9.3
click at [924, 203] on input "****" at bounding box center [932, 206] width 29 height 11
type input "****"
click at [1142, 381] on div "**********" at bounding box center [1017, 336] width 630 height 672
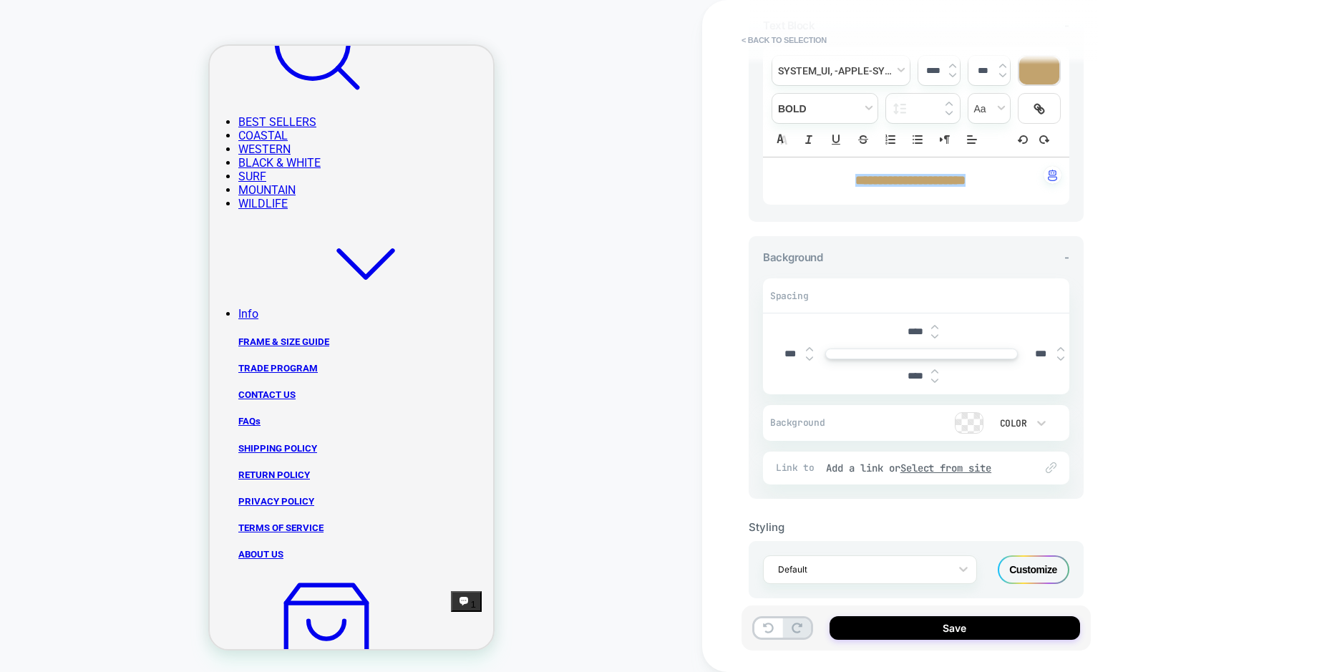
scroll to position [155, 0]
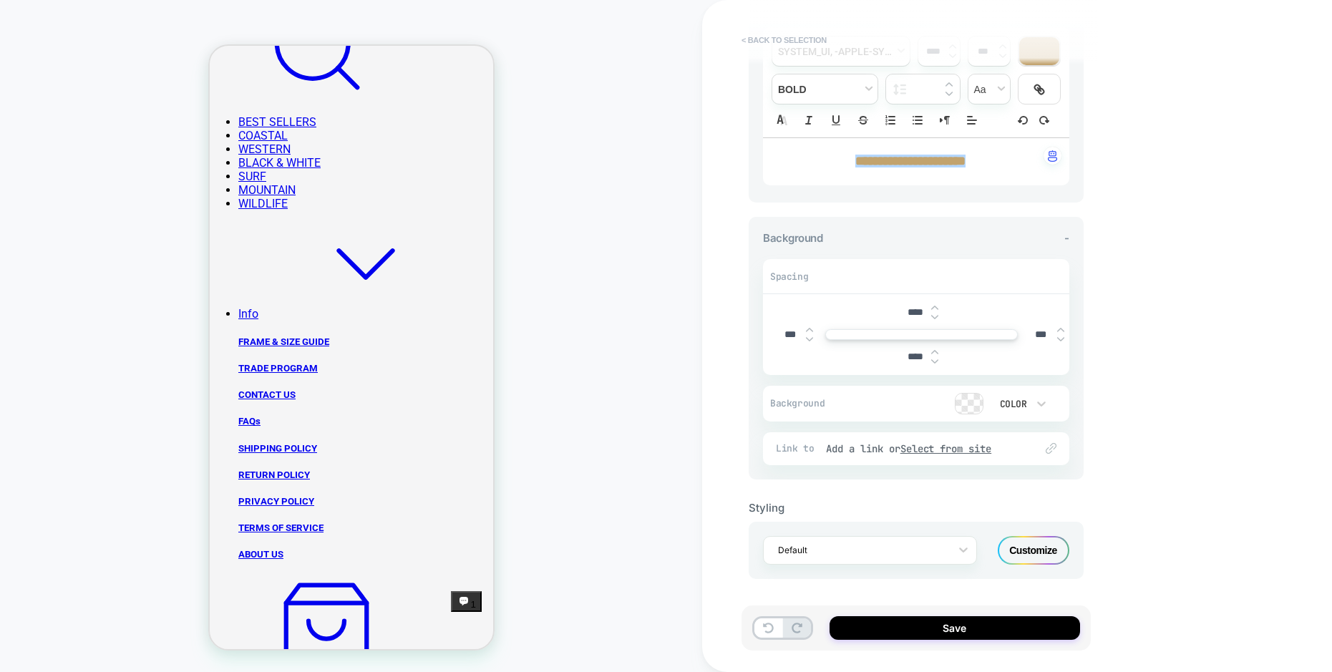
click at [770, 35] on button "< Back to selection" at bounding box center [783, 40] width 99 height 23
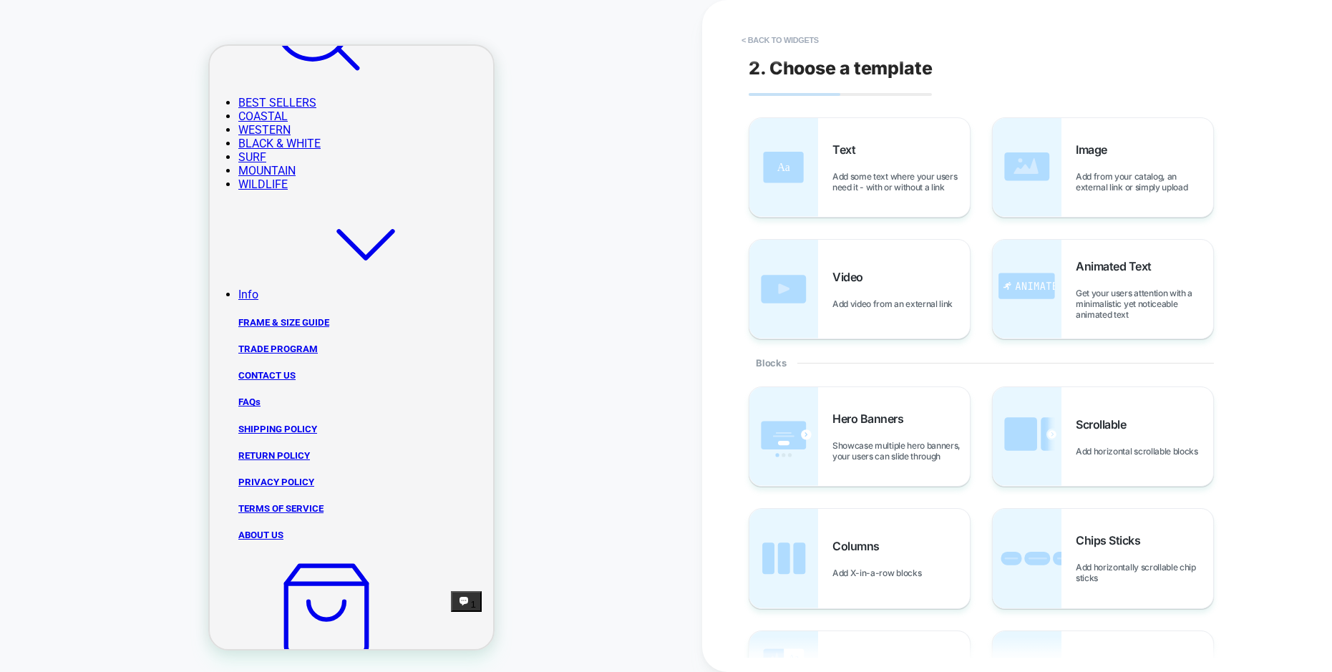
scroll to position [409, 0]
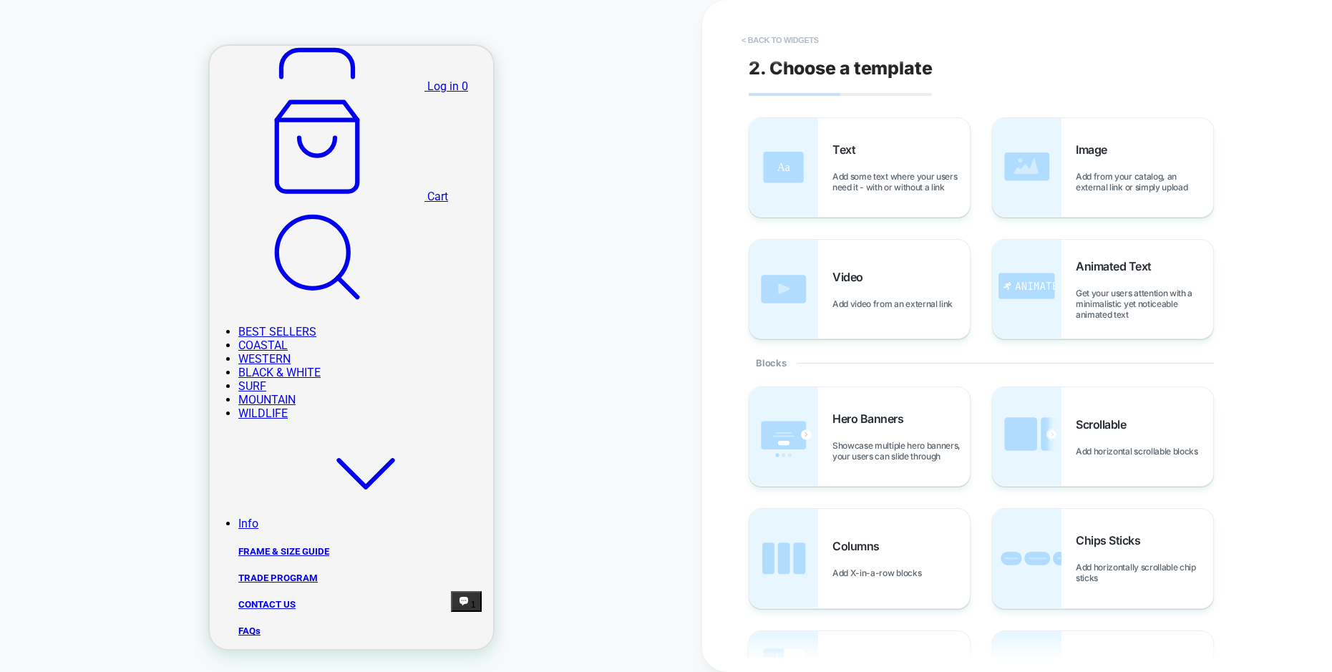
click at [791, 41] on button "< Back to widgets" at bounding box center [780, 40] width 92 height 23
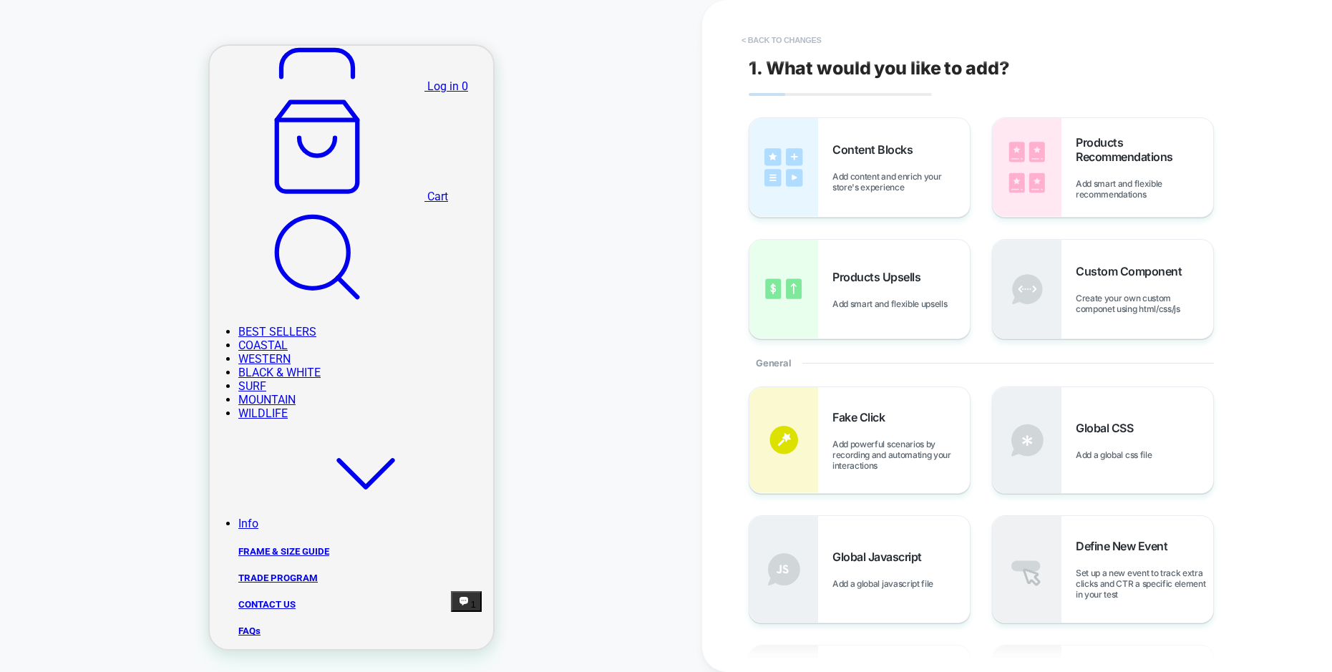
click at [761, 36] on button "< Back to changes" at bounding box center [781, 40] width 94 height 23
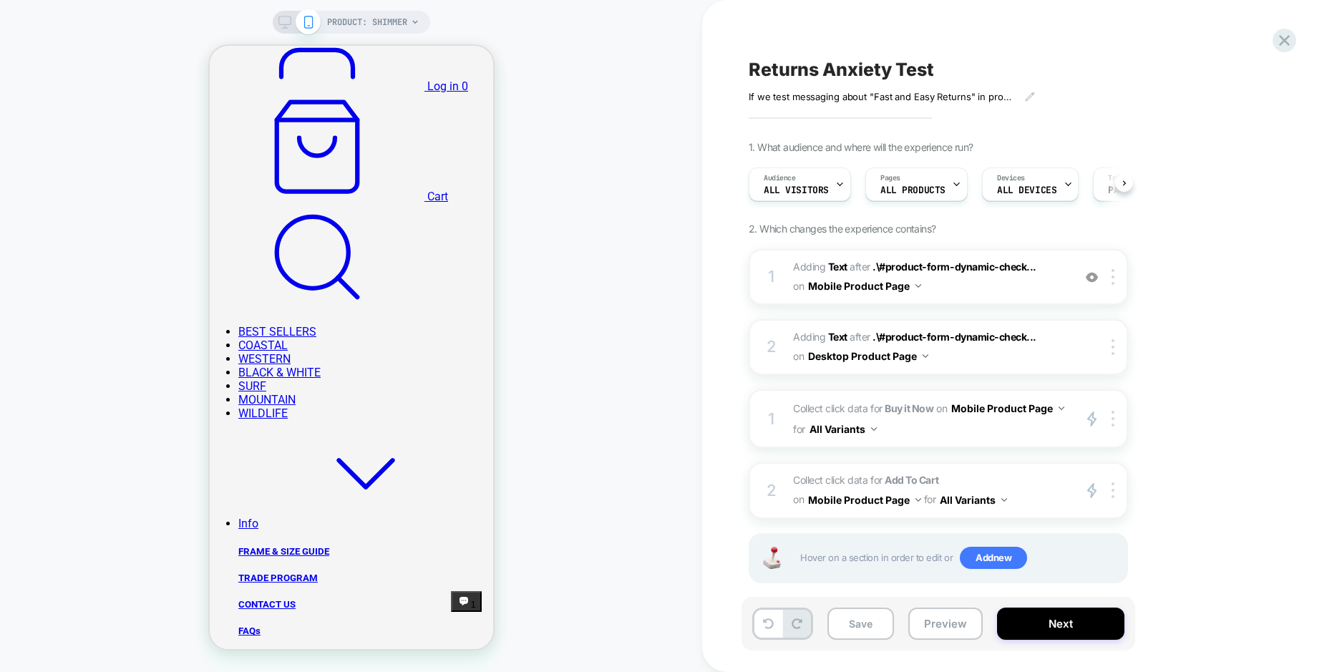
scroll to position [0, 1]
click at [288, 20] on rect at bounding box center [284, 20] width 12 height 8
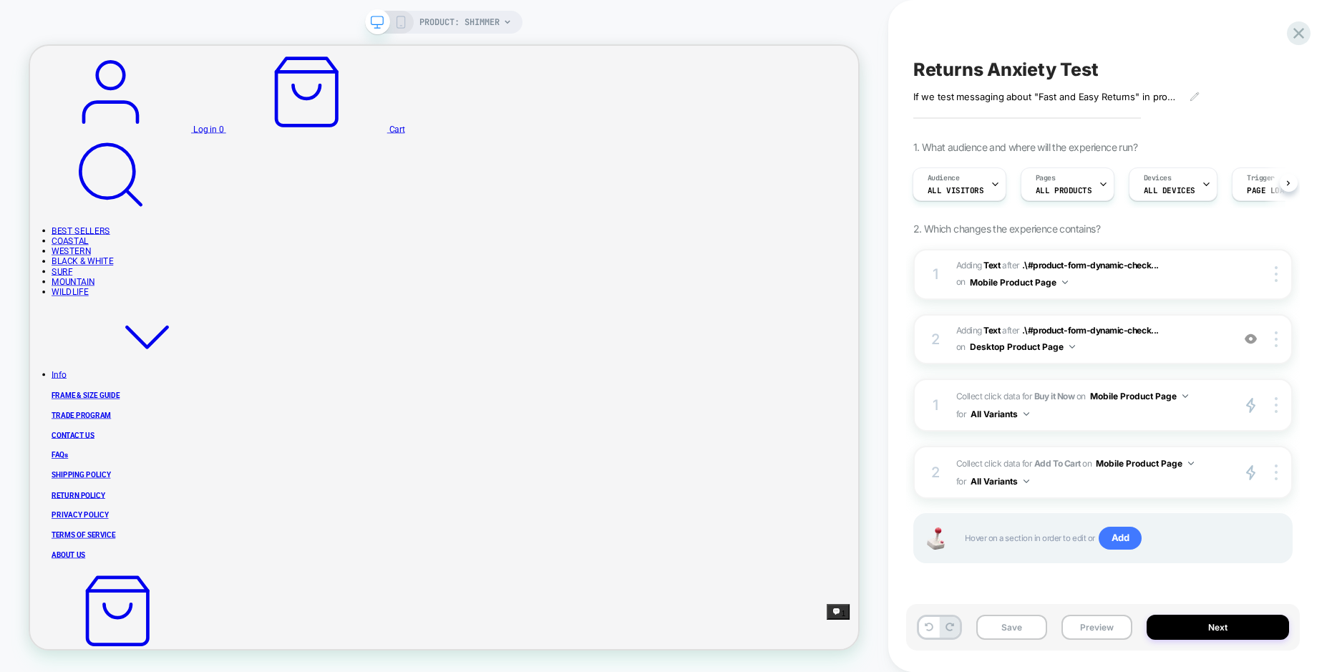
scroll to position [0, 1]
